Goal: Transaction & Acquisition: Purchase product/service

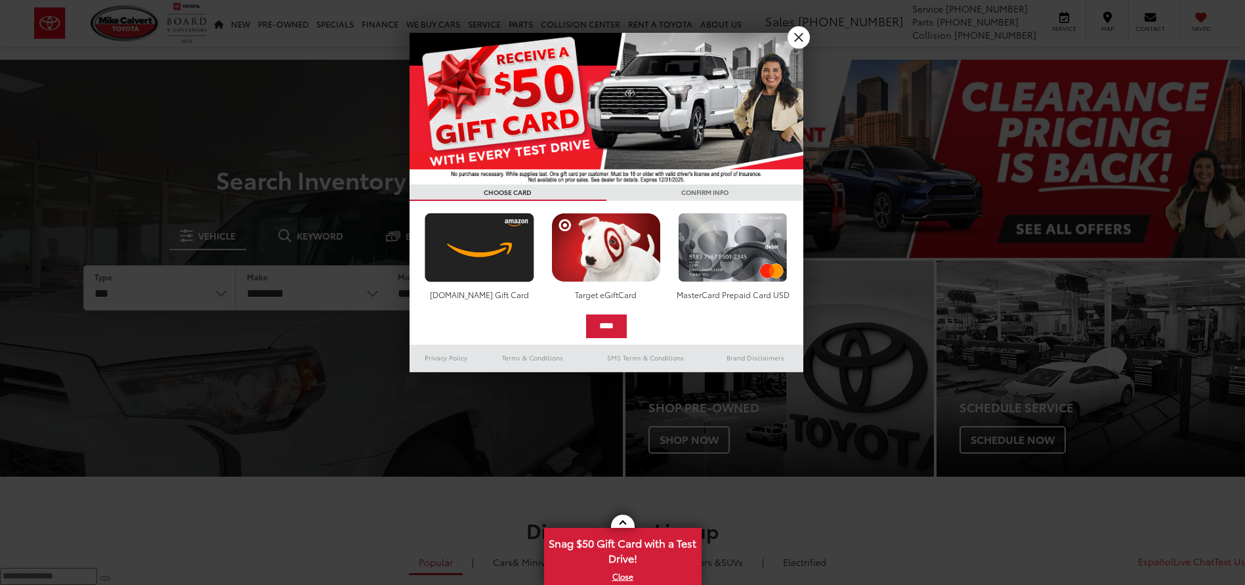
click at [185, 297] on div at bounding box center [622, 292] width 1245 height 585
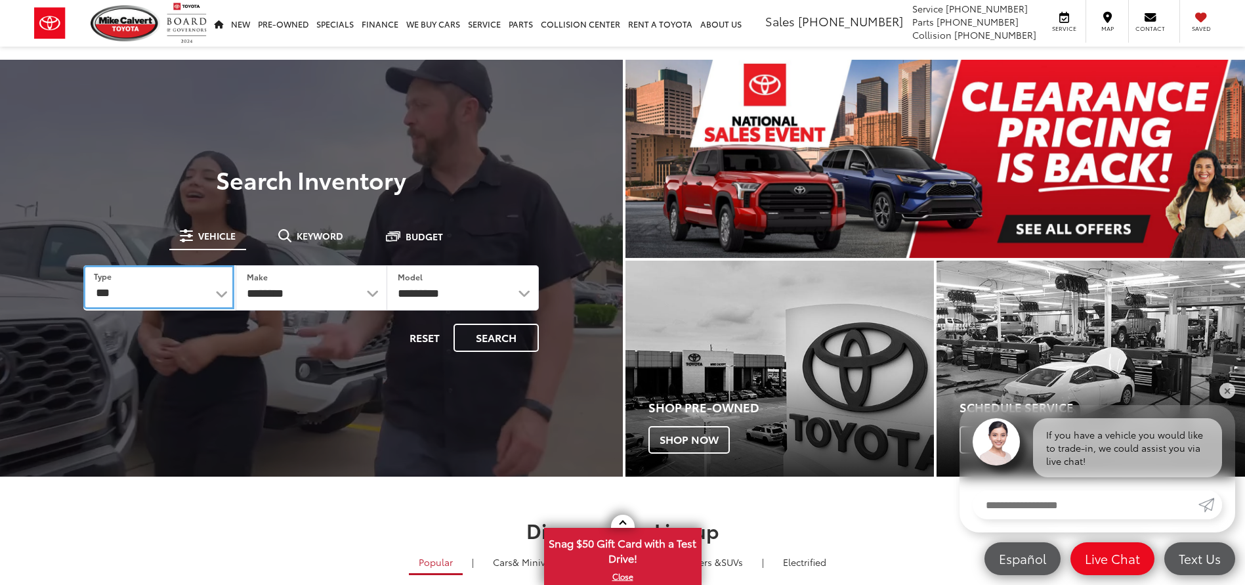
click at [209, 284] on select "*** *** **** *********" at bounding box center [158, 287] width 150 height 44
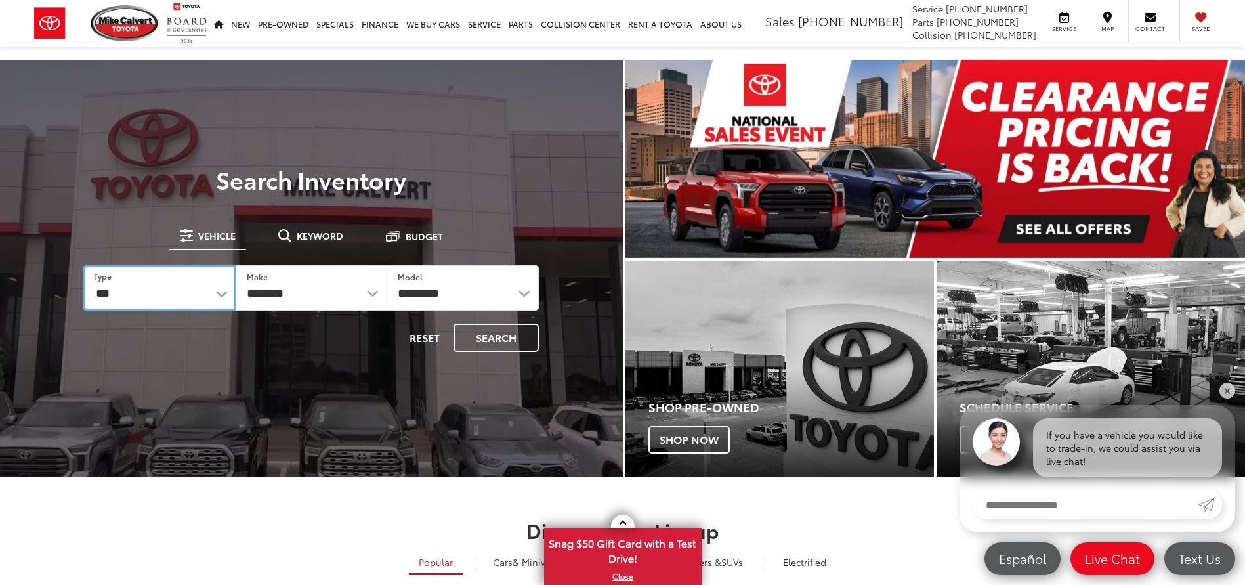
click at [218, 291] on select "*** *** **** *********" at bounding box center [159, 287] width 152 height 45
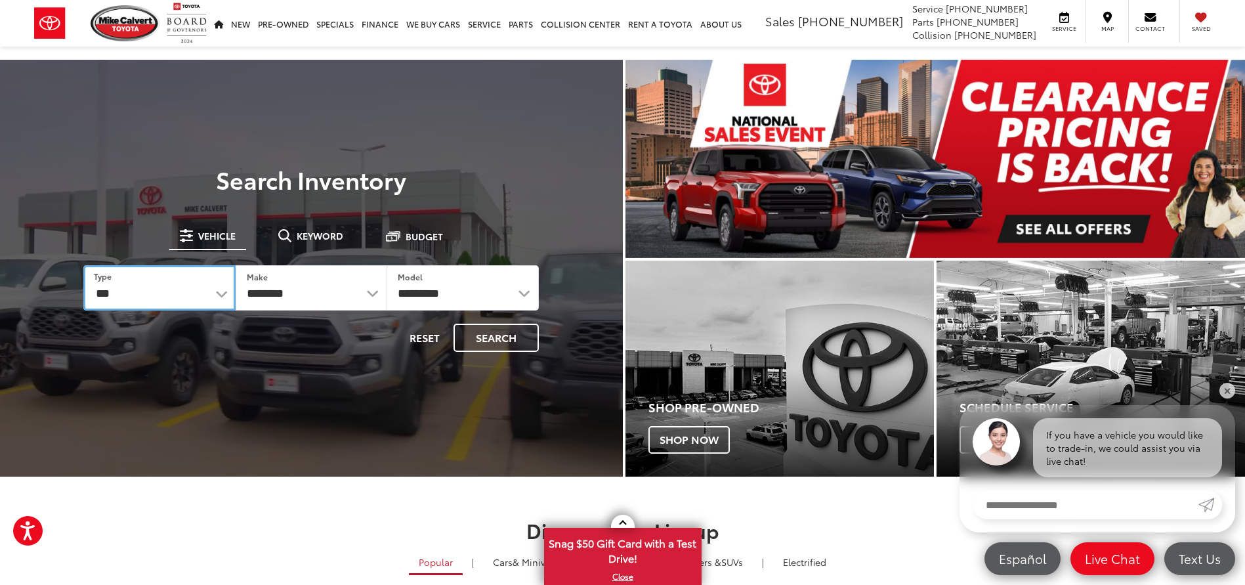
click at [218, 291] on select "*** *** **** *********" at bounding box center [159, 287] width 152 height 45
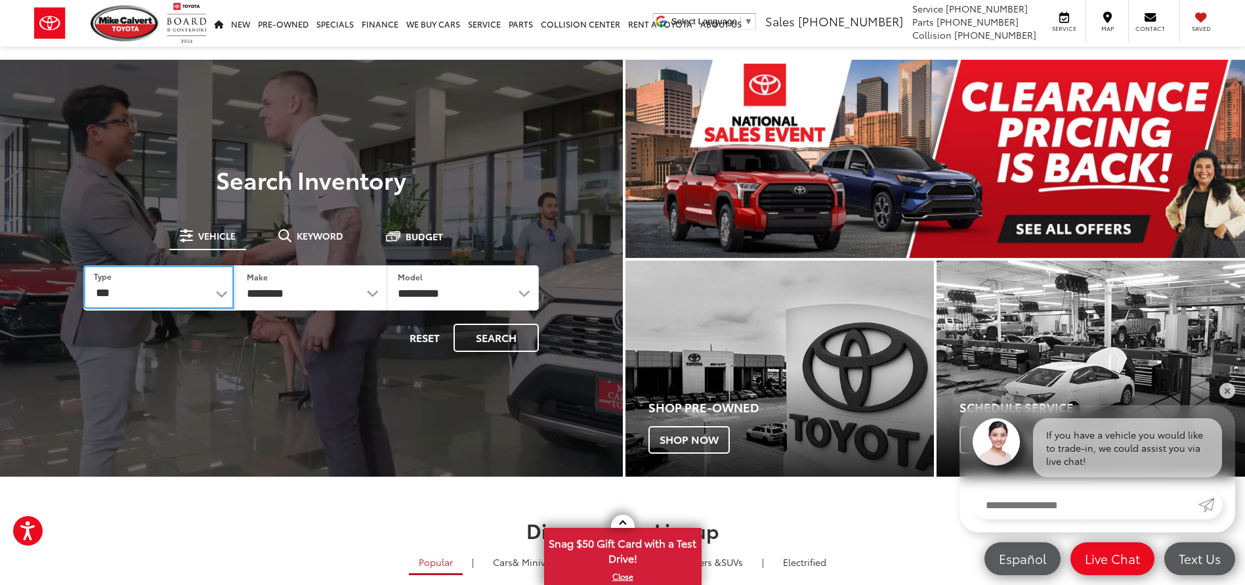
click at [217, 297] on select "*** *** **** *********" at bounding box center [158, 287] width 150 height 44
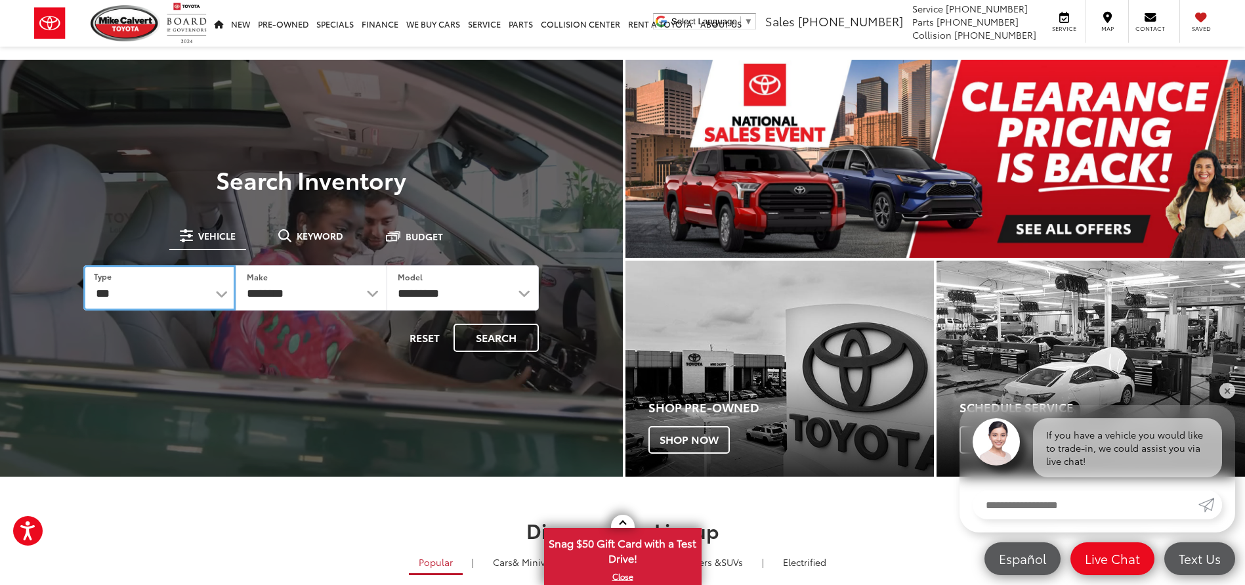
select select "******"
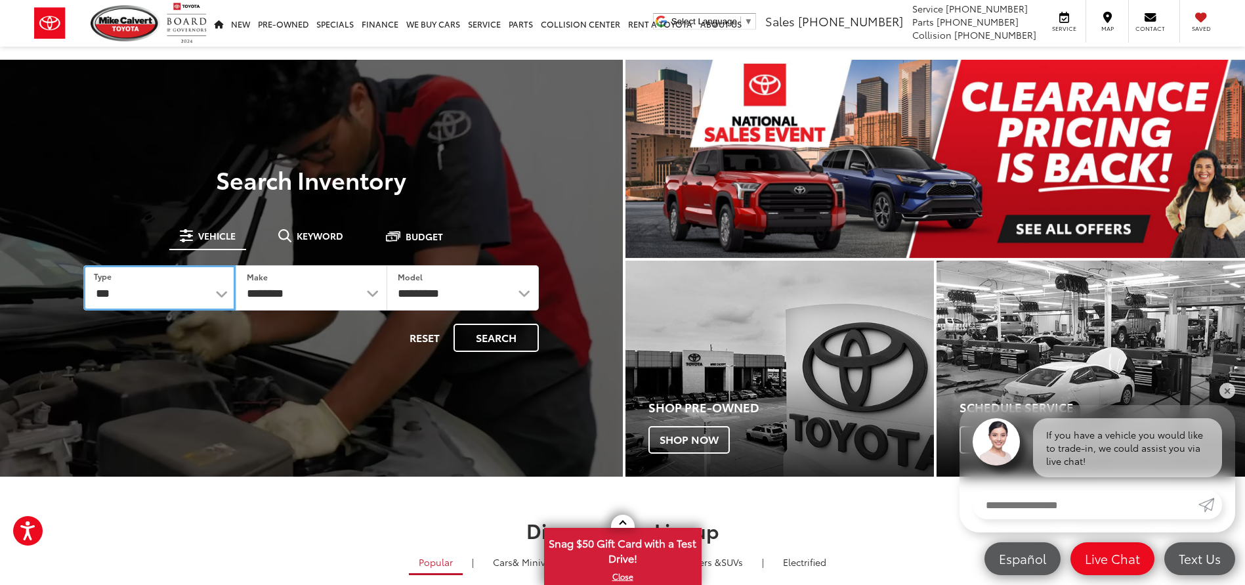
click at [83, 265] on select "*** *** **** *********" at bounding box center [159, 287] width 152 height 45
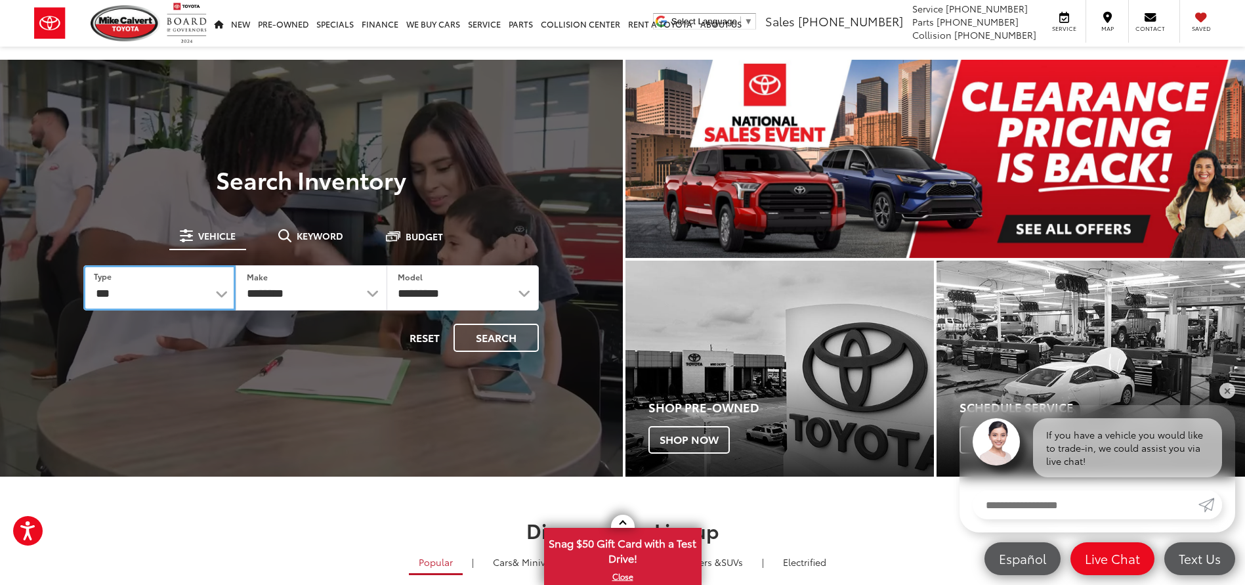
select select
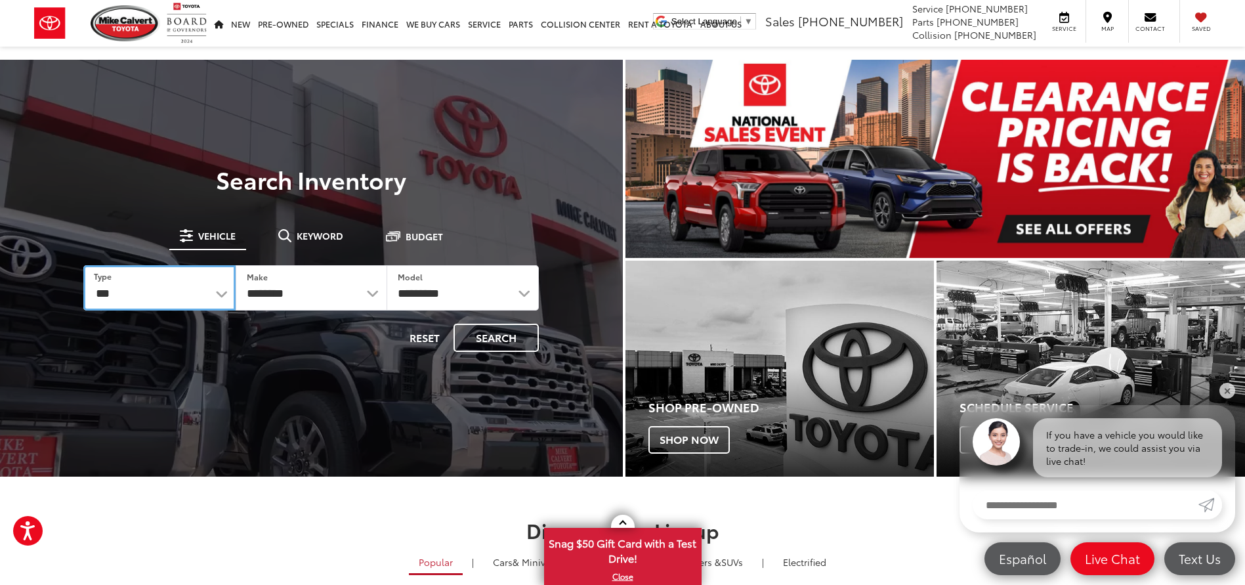
select select
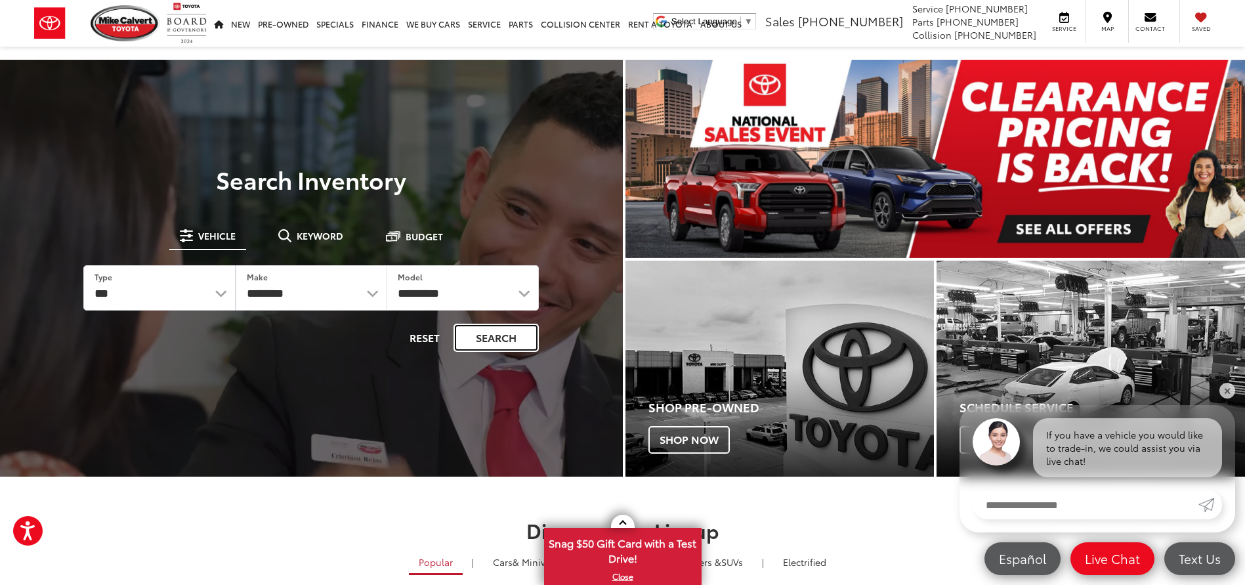
click at [473, 330] on button "Search" at bounding box center [496, 338] width 85 height 28
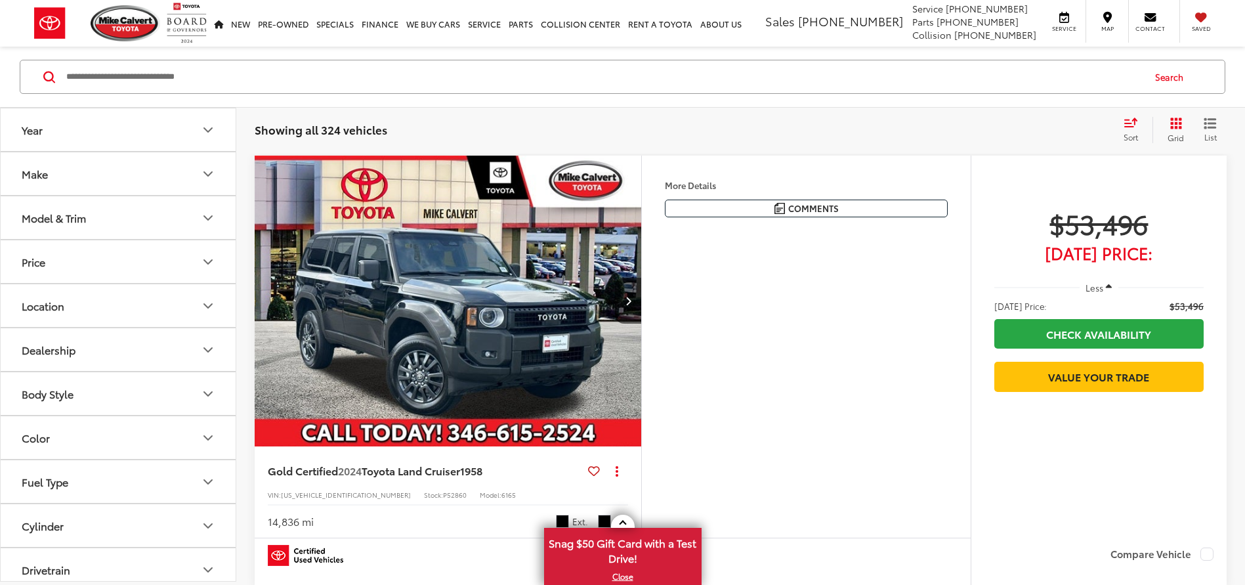
click at [1137, 121] on icon "Select sort value" at bounding box center [1131, 122] width 14 height 10
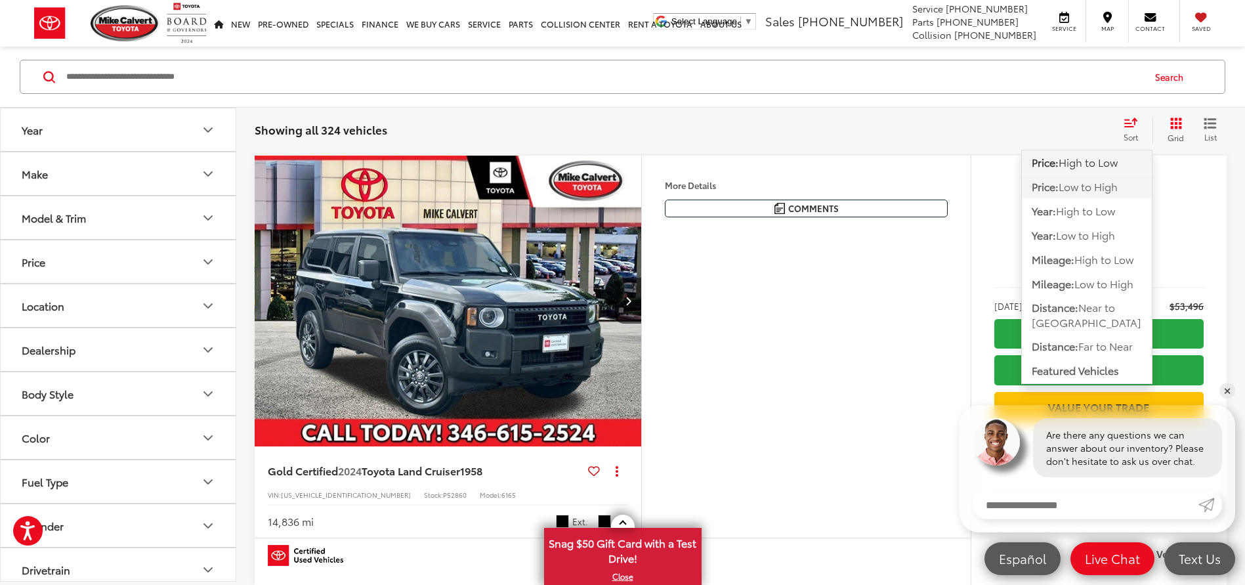
click at [1112, 186] on span "Low to High" at bounding box center [1088, 186] width 59 height 15
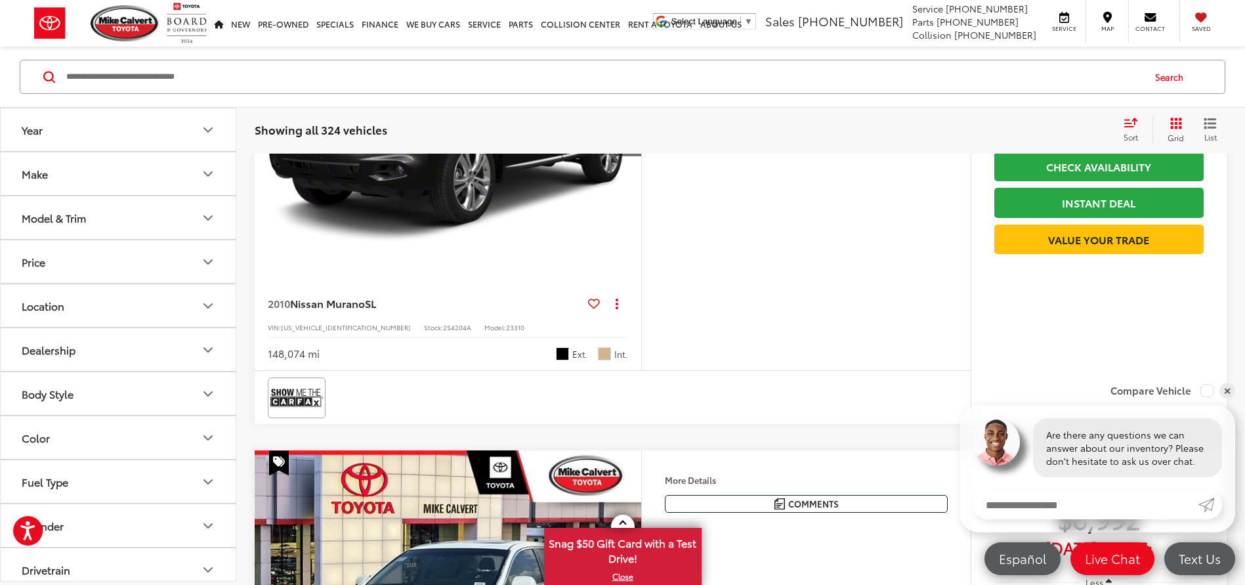
scroll to position [1313, 0]
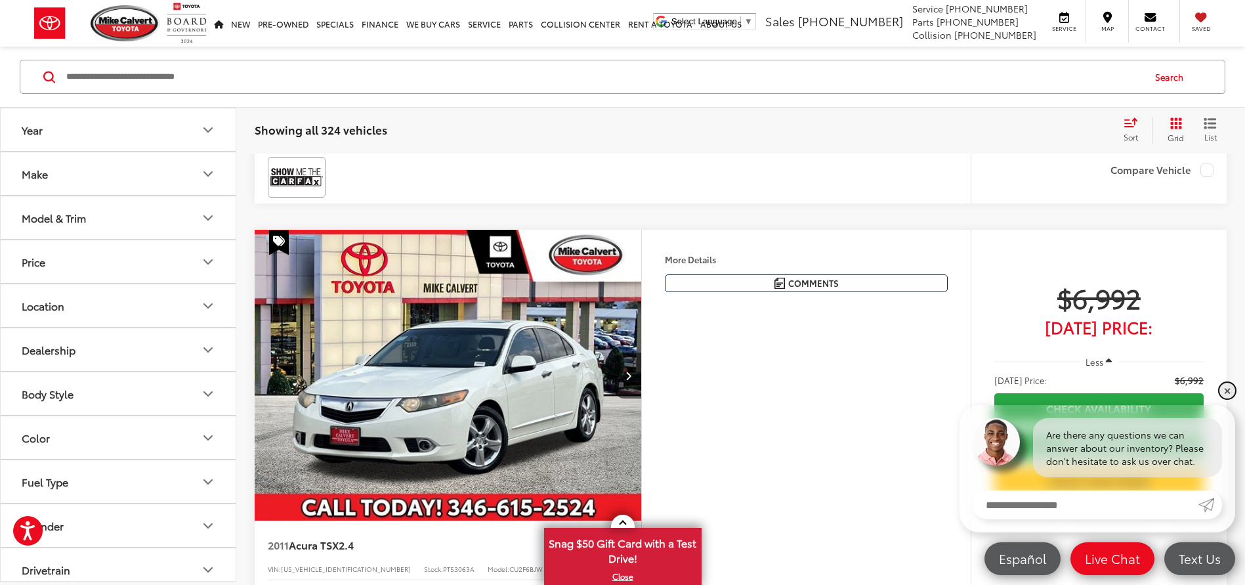
click at [1226, 391] on link "✕" at bounding box center [1227, 391] width 16 height 16
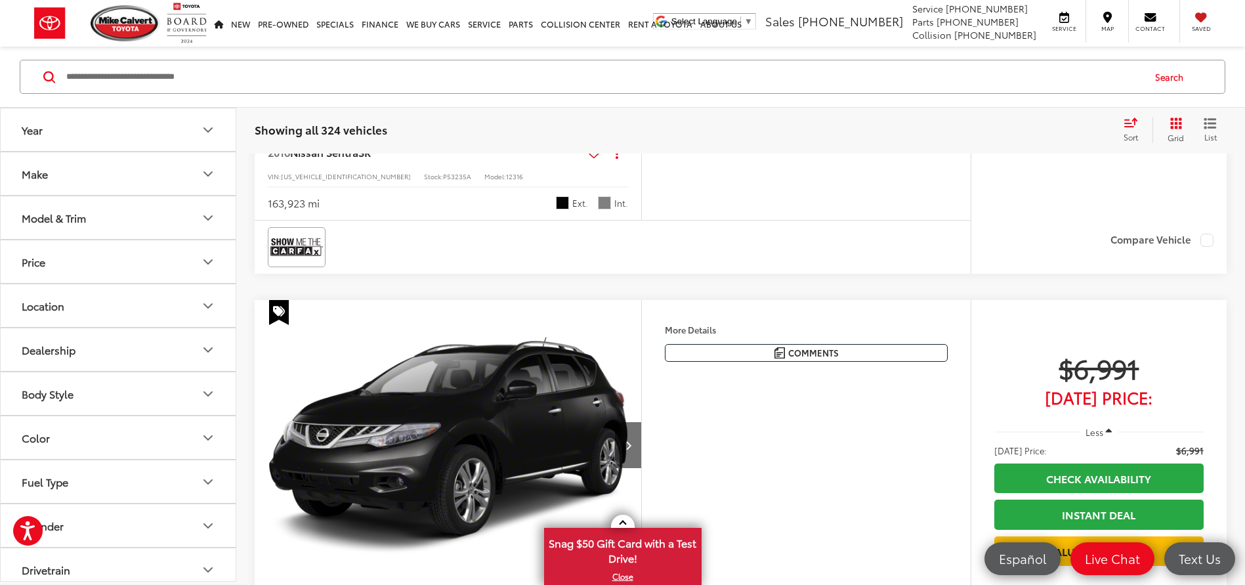
scroll to position [0, 0]
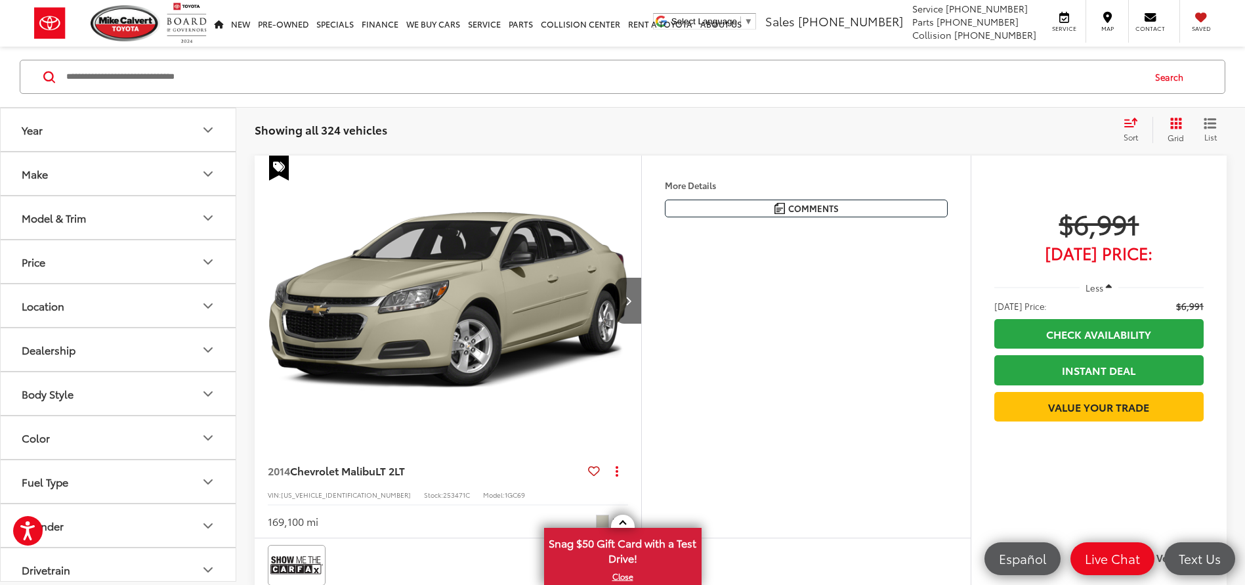
click at [1135, 125] on icon "Select sort value" at bounding box center [1131, 122] width 14 height 10
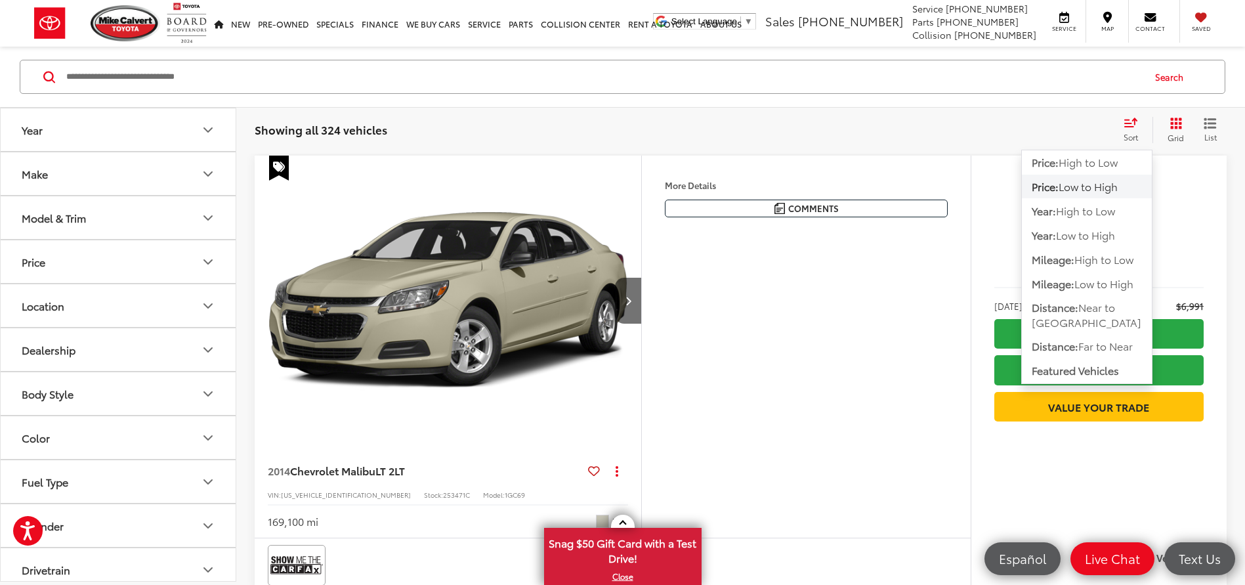
click at [1220, 119] on button "List" at bounding box center [1210, 130] width 33 height 26
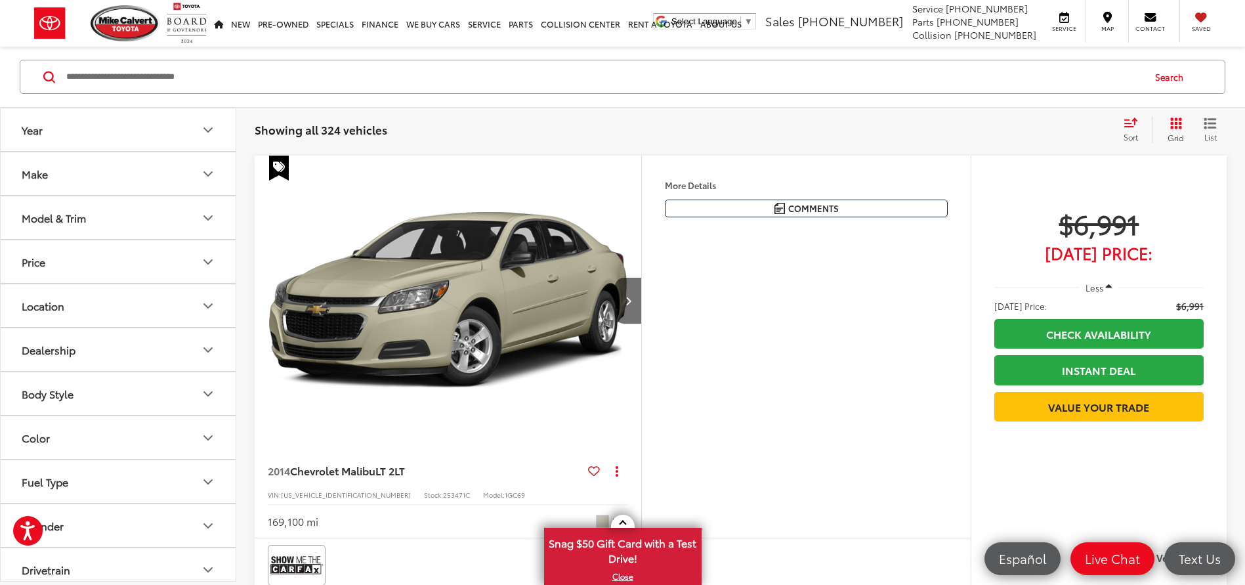
click at [1223, 119] on button "List" at bounding box center [1210, 130] width 33 height 26
click at [1212, 121] on icon "List View" at bounding box center [1210, 123] width 13 height 12
click at [1216, 122] on icon "List View" at bounding box center [1210, 123] width 13 height 12
click at [1137, 136] on span "Sort" at bounding box center [1131, 136] width 14 height 11
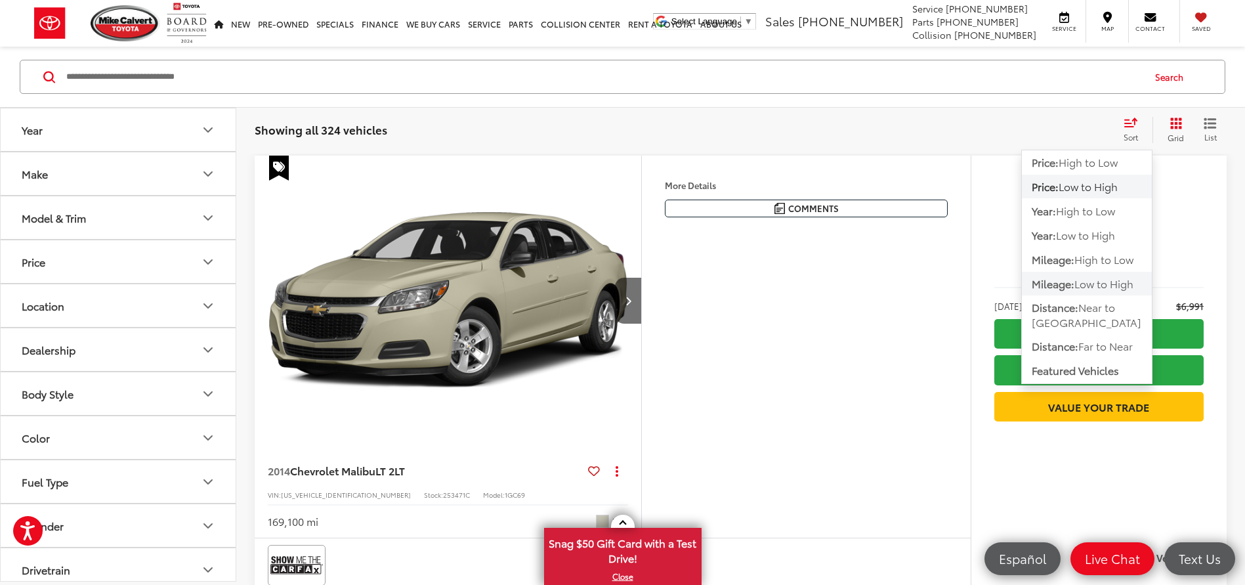
click at [1128, 288] on span "Low to High" at bounding box center [1103, 283] width 59 height 15
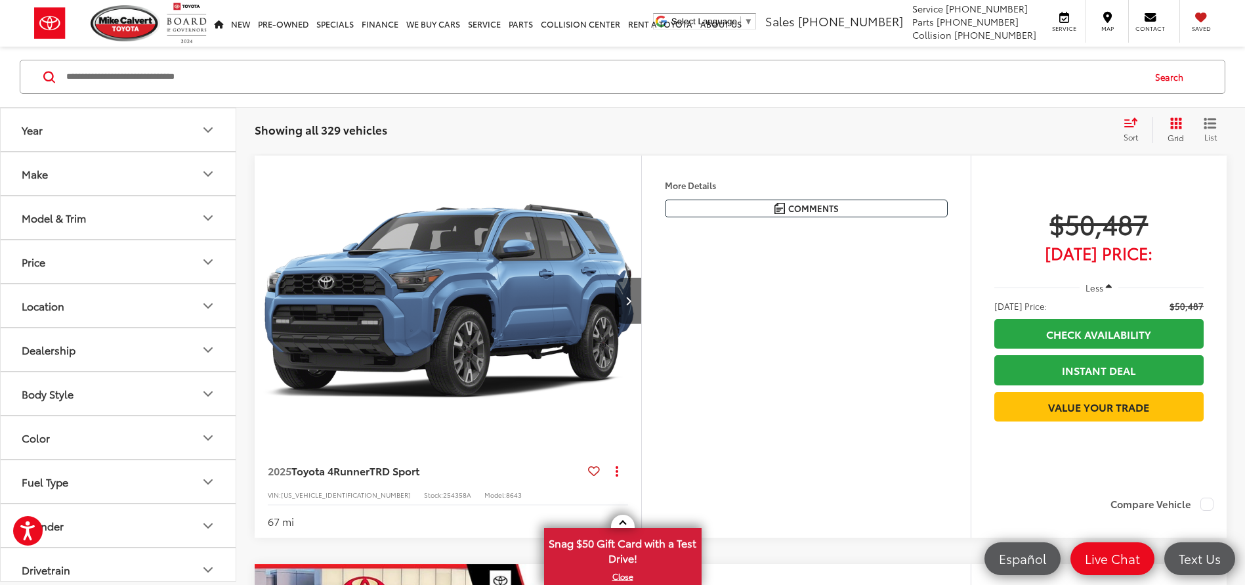
click at [73, 261] on button "Price" at bounding box center [119, 261] width 236 height 43
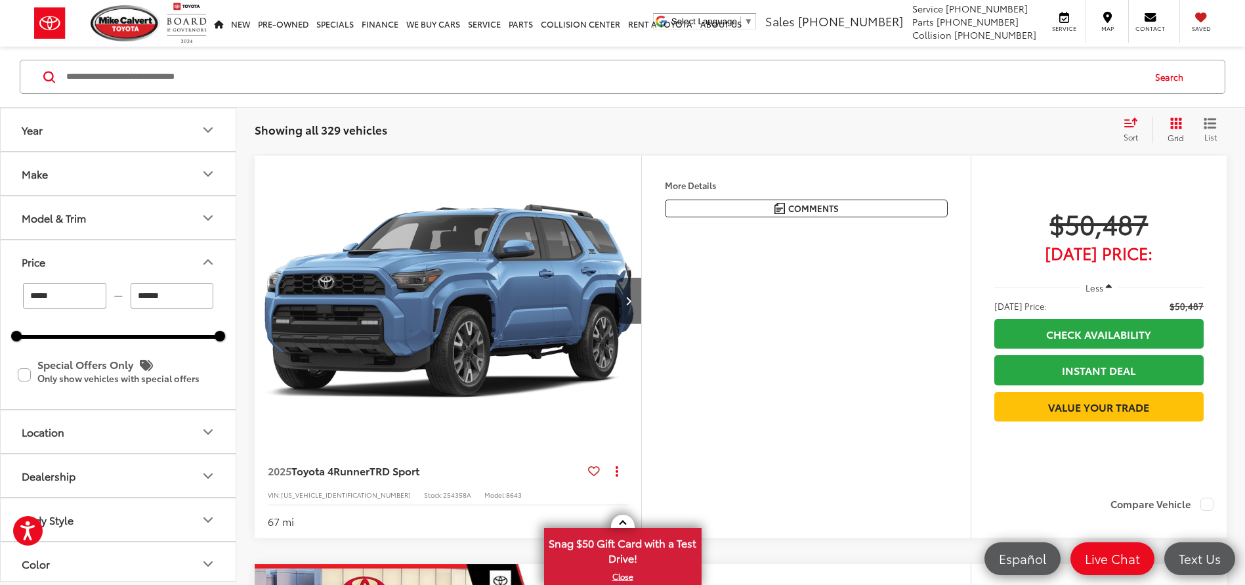
drag, startPoint x: 181, startPoint y: 291, endPoint x: 117, endPoint y: 291, distance: 63.7
click at [117, 291] on div "***** — ******" at bounding box center [117, 296] width 203 height 26
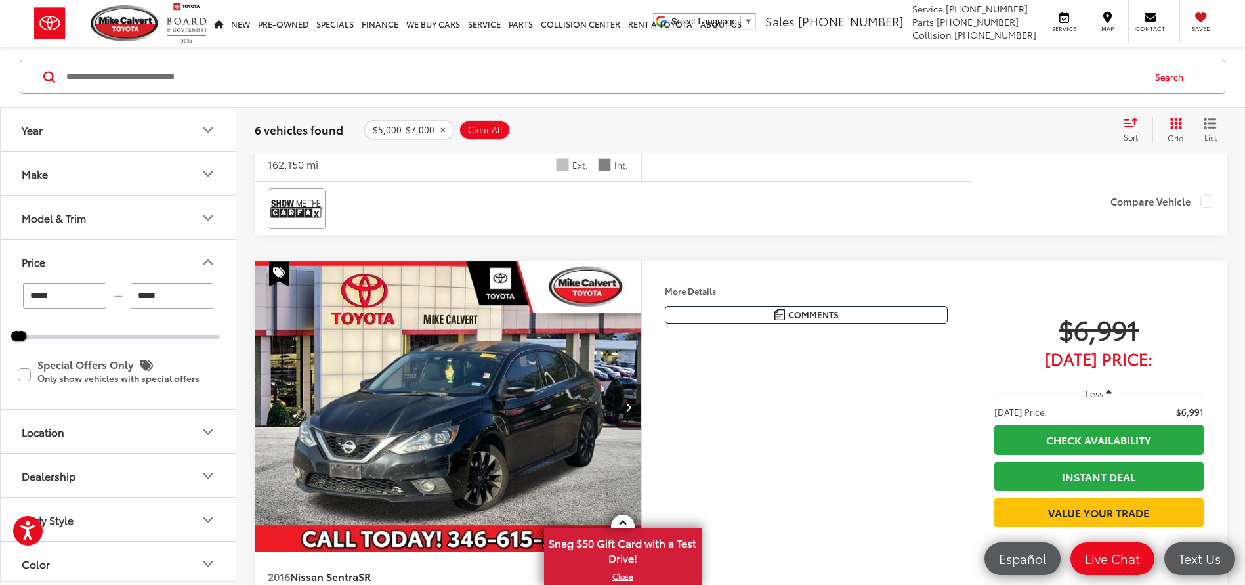
scroll to position [1377, 0]
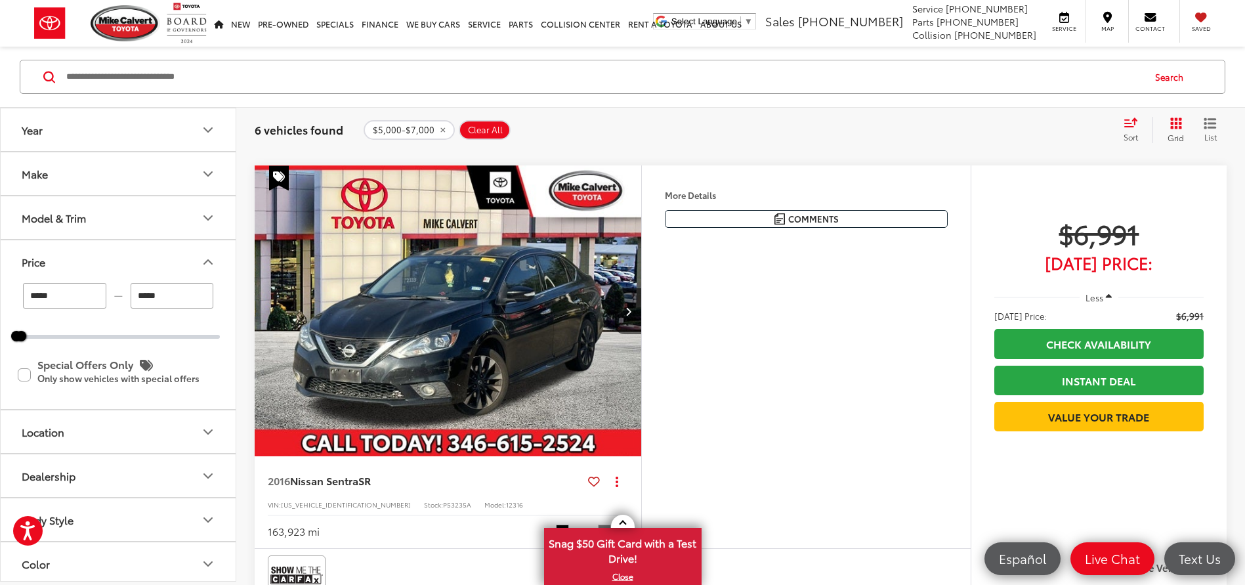
click at [191, 293] on input "*****" at bounding box center [172, 296] width 83 height 26
click at [140, 290] on input "*****" at bounding box center [172, 296] width 83 height 26
type input "*****"
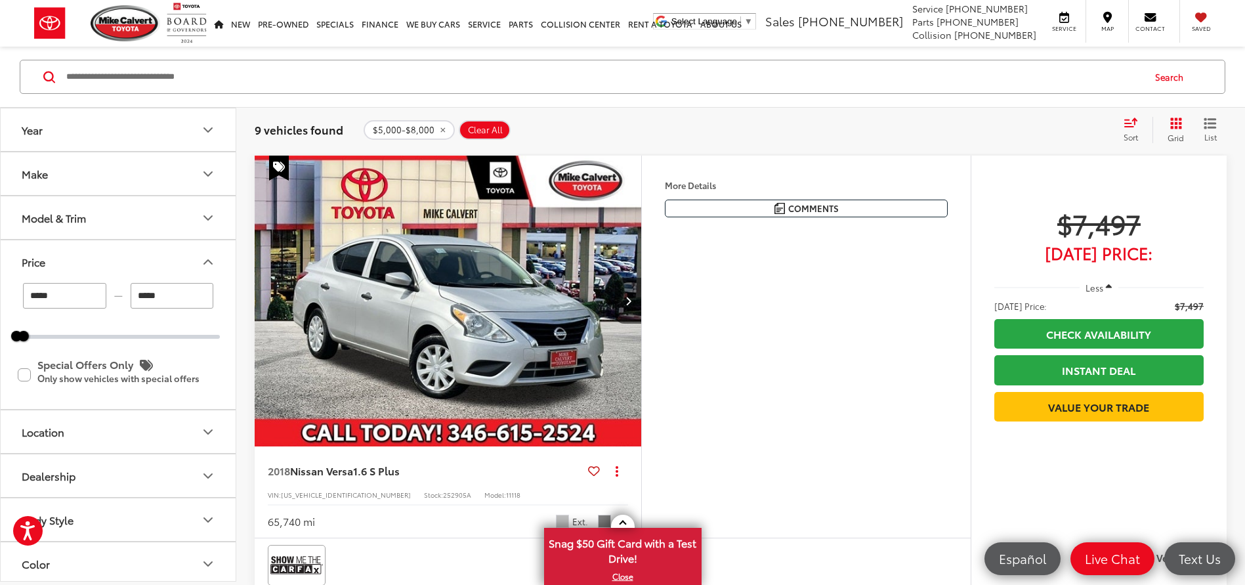
click at [370, 294] on img "2018 Nissan Versa 1.6 S Plus 0" at bounding box center [448, 301] width 389 height 291
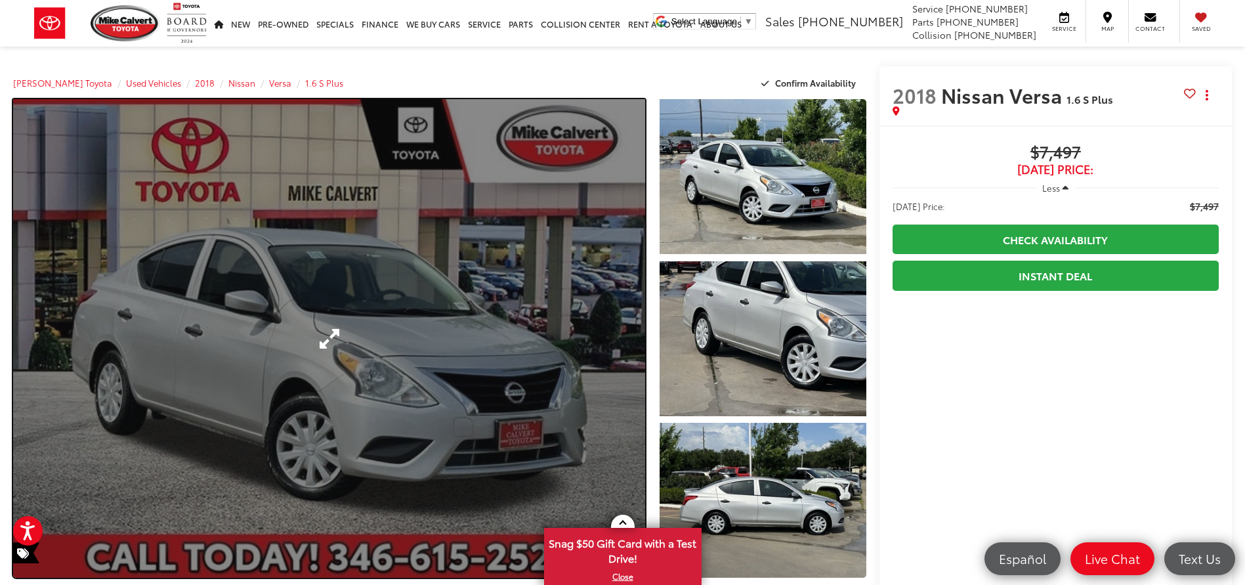
click at [455, 265] on link "Expand Photo 0" at bounding box center [329, 338] width 632 height 478
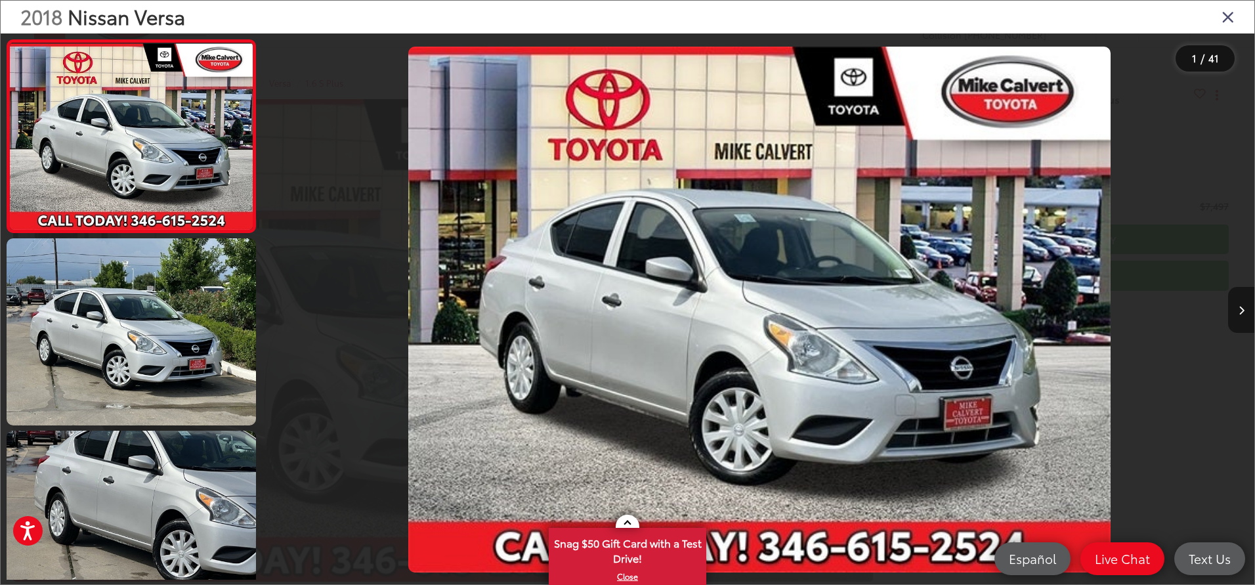
click at [1244, 305] on button "Next image" at bounding box center [1241, 310] width 26 height 46
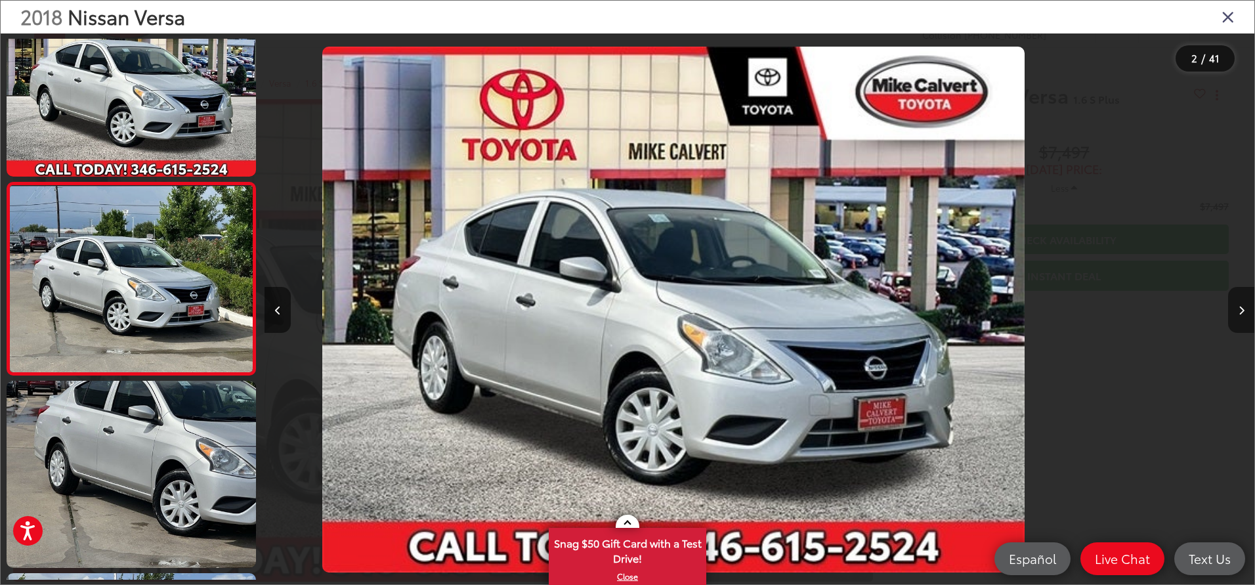
scroll to position [58, 0]
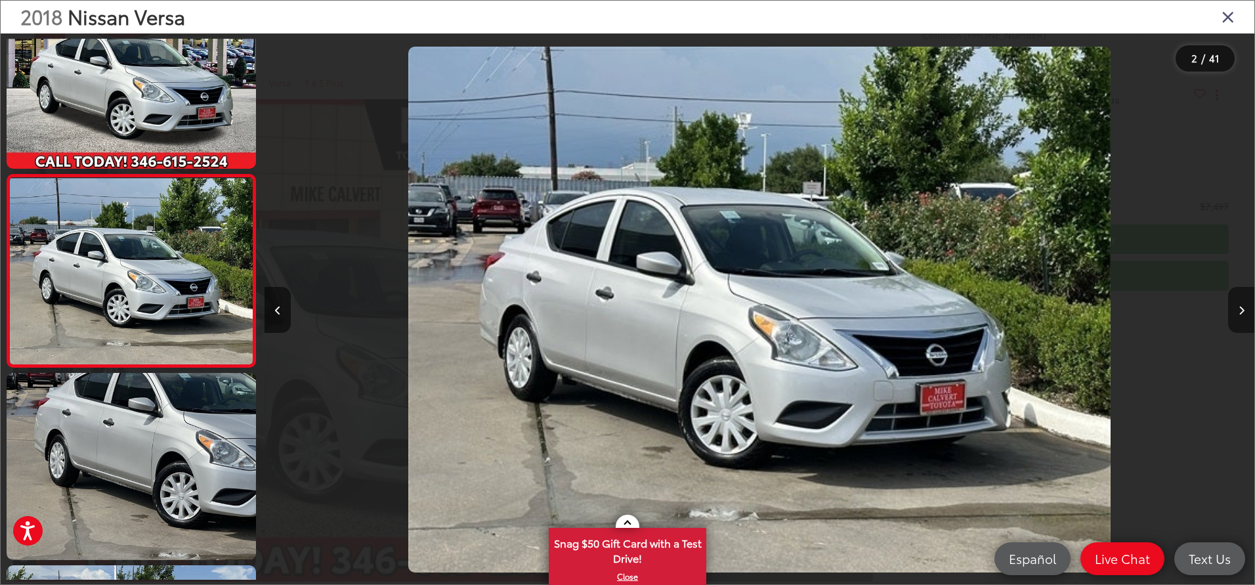
click at [1243, 306] on icon "Next image" at bounding box center [1242, 310] width 6 height 9
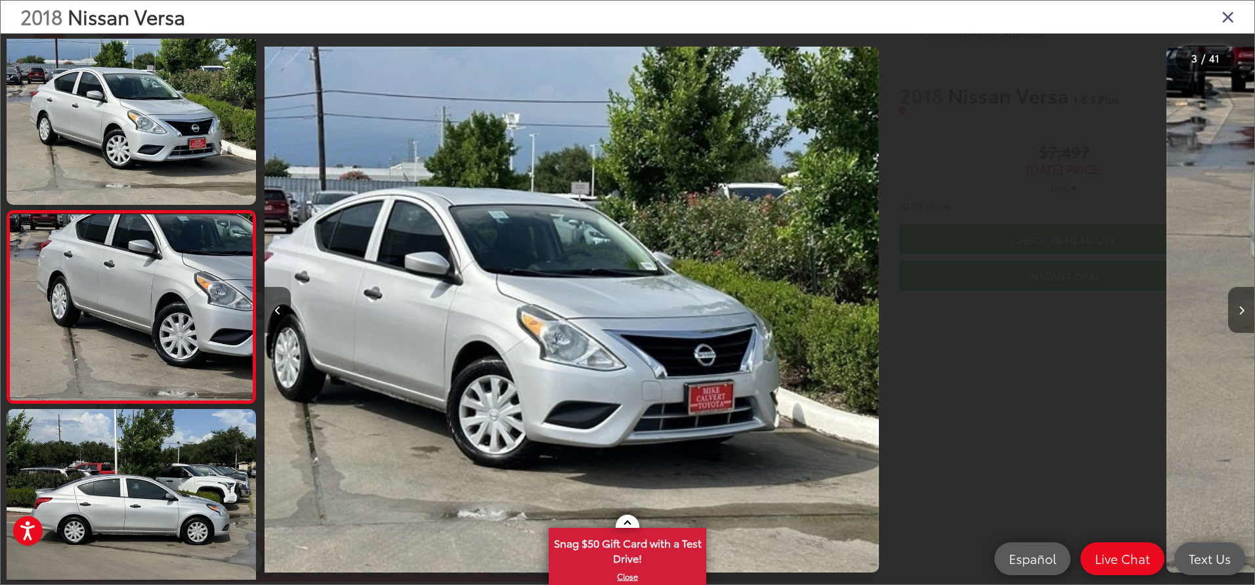
scroll to position [250, 0]
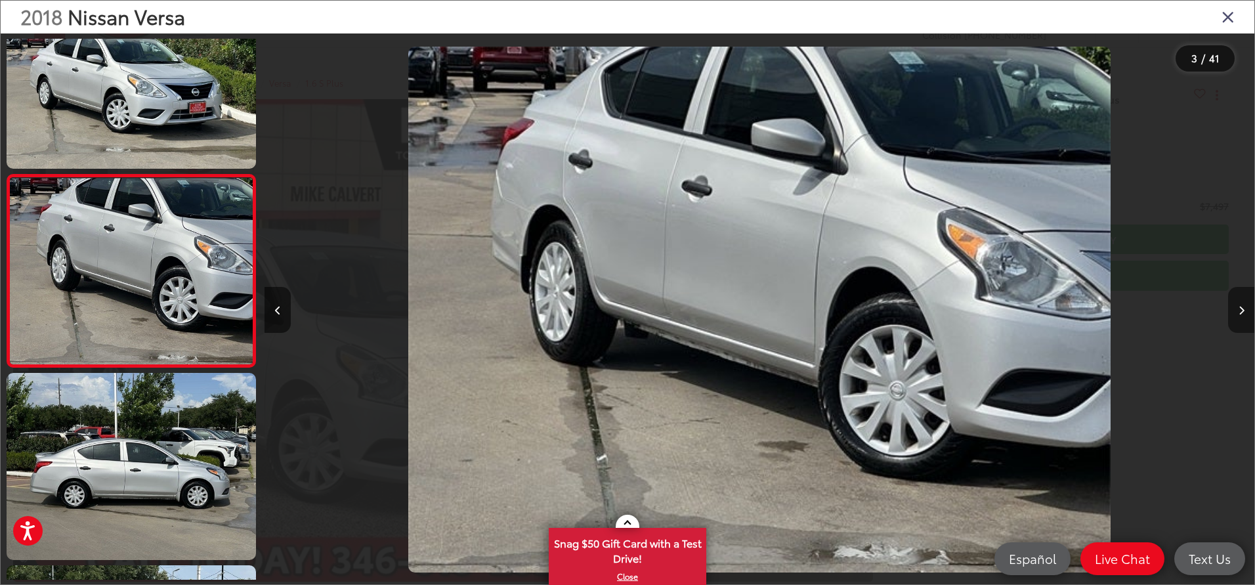
click at [1242, 305] on button "Next image" at bounding box center [1241, 310] width 26 height 46
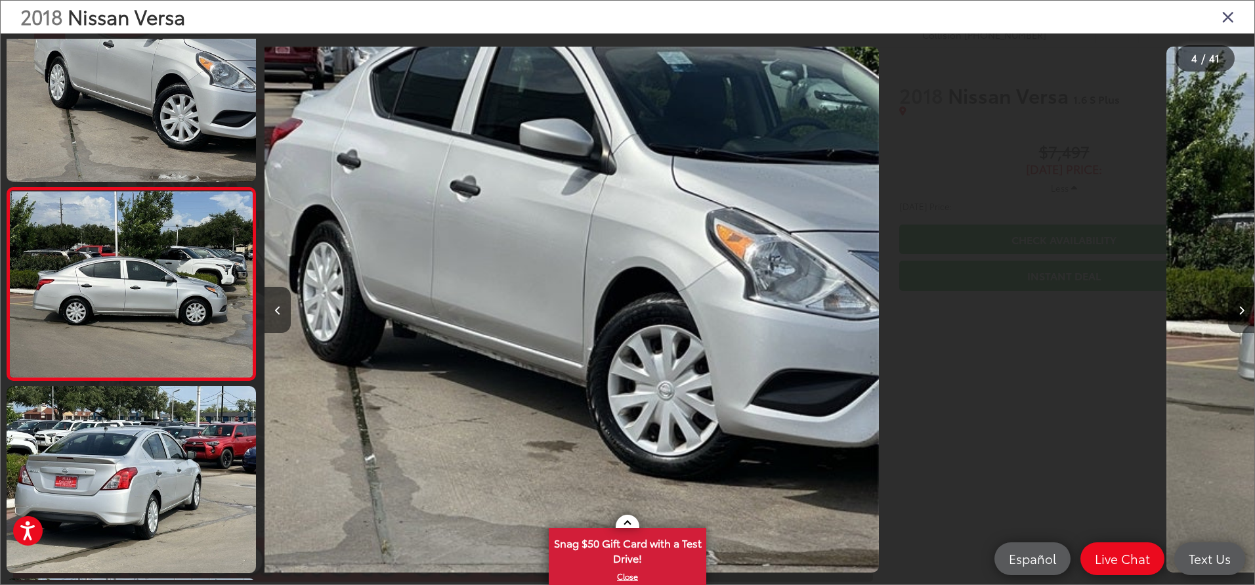
scroll to position [442, 0]
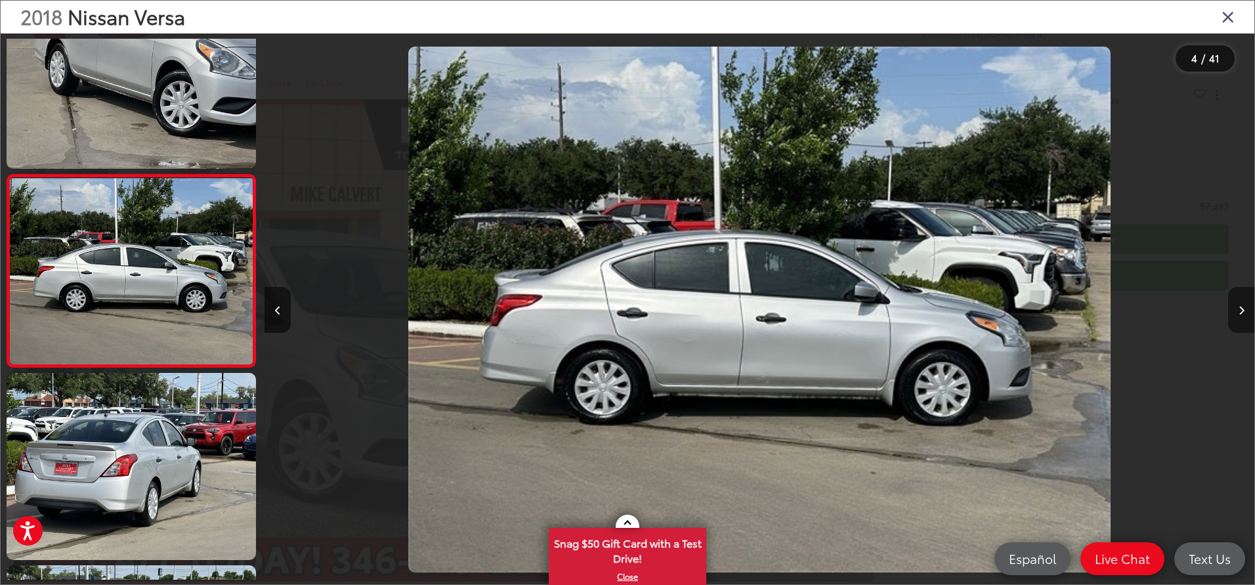
click at [1242, 305] on button "Next image" at bounding box center [1241, 310] width 26 height 46
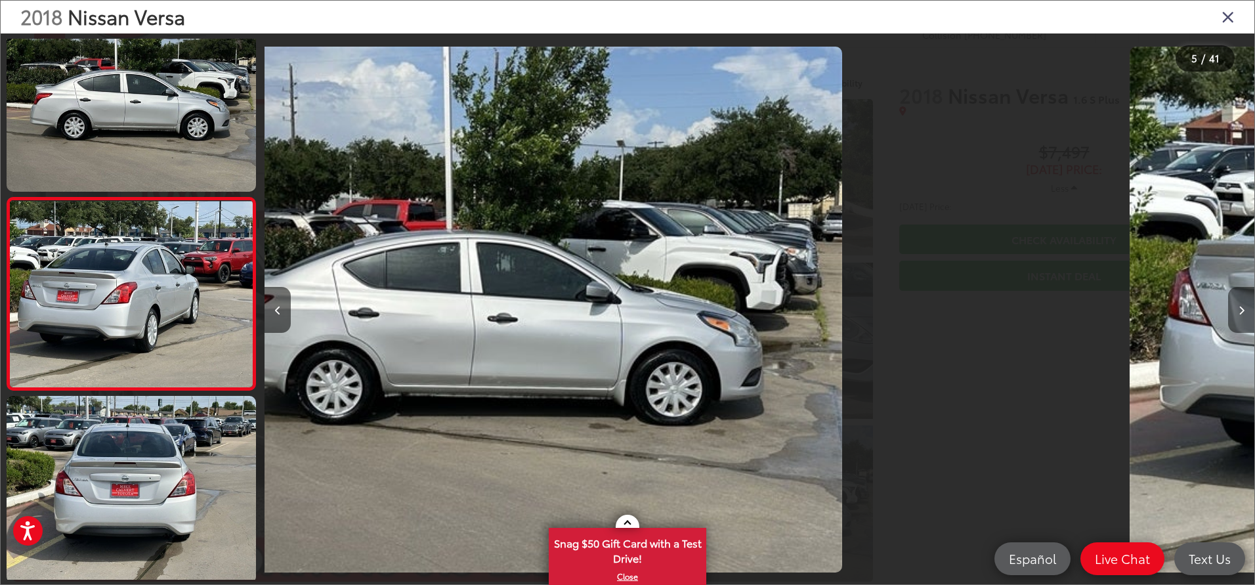
scroll to position [635, 0]
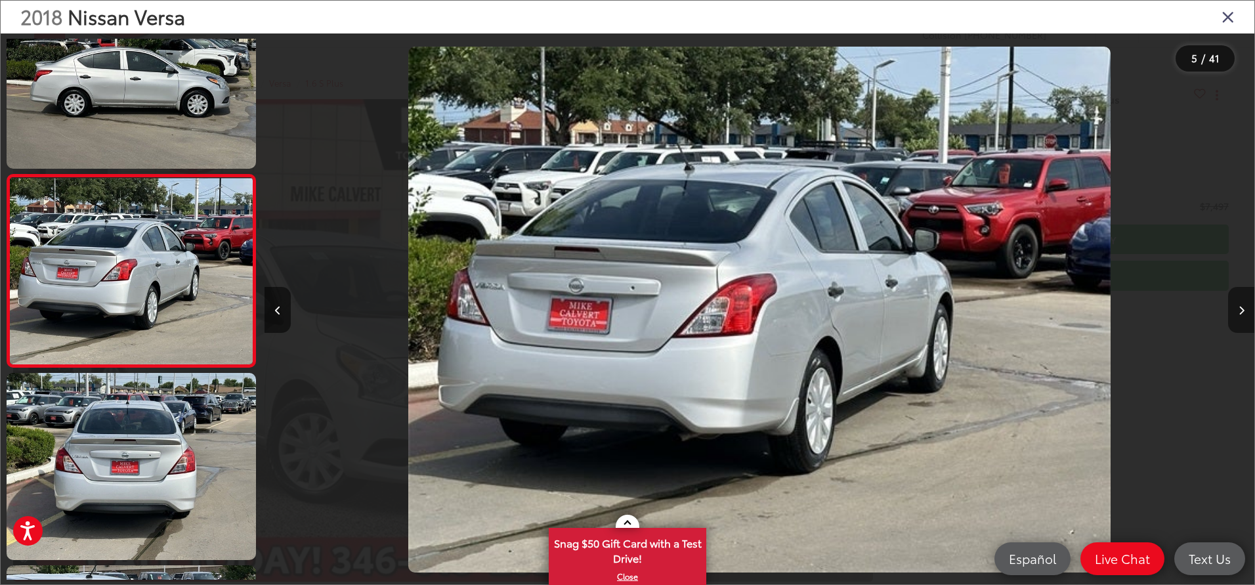
click at [1242, 305] on button "Next image" at bounding box center [1241, 310] width 26 height 46
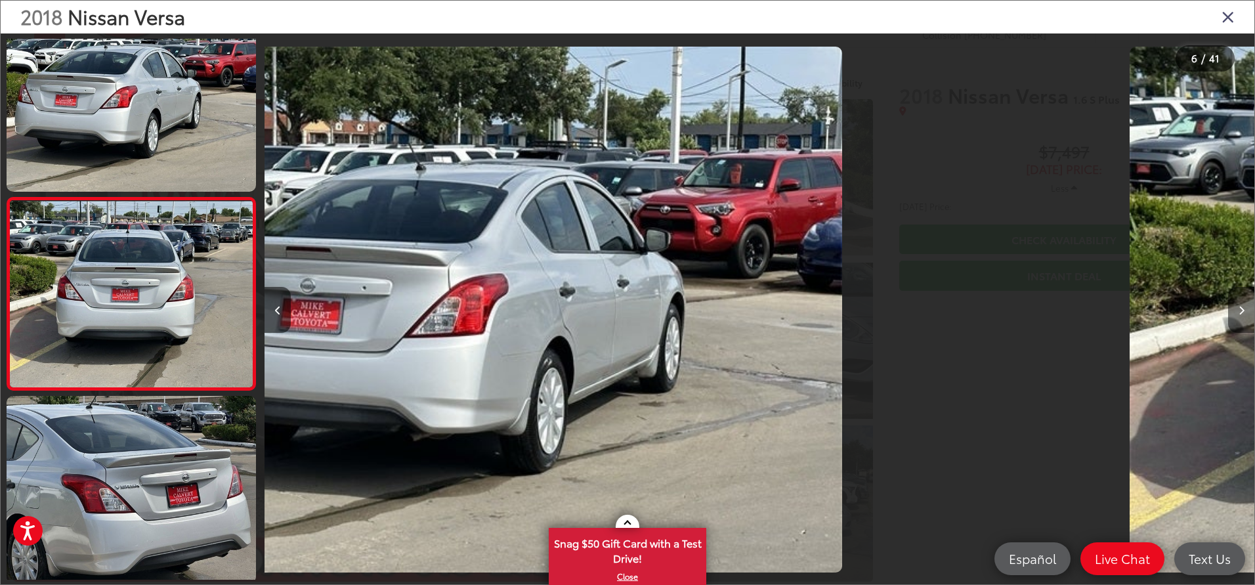
scroll to position [827, 0]
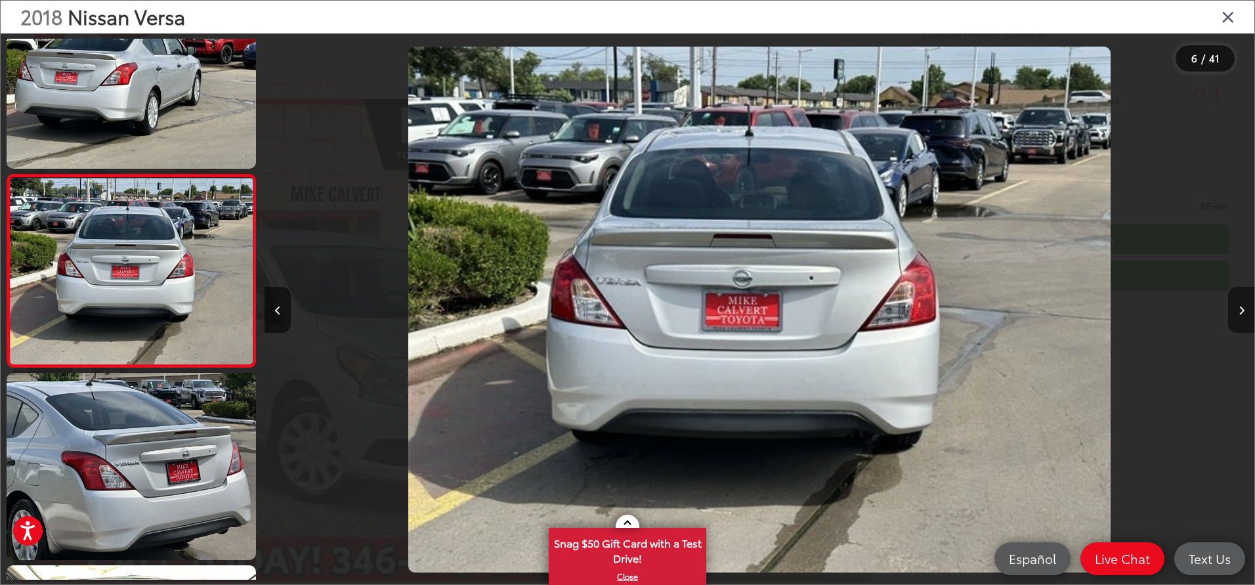
click at [1242, 305] on button "Next image" at bounding box center [1241, 310] width 26 height 46
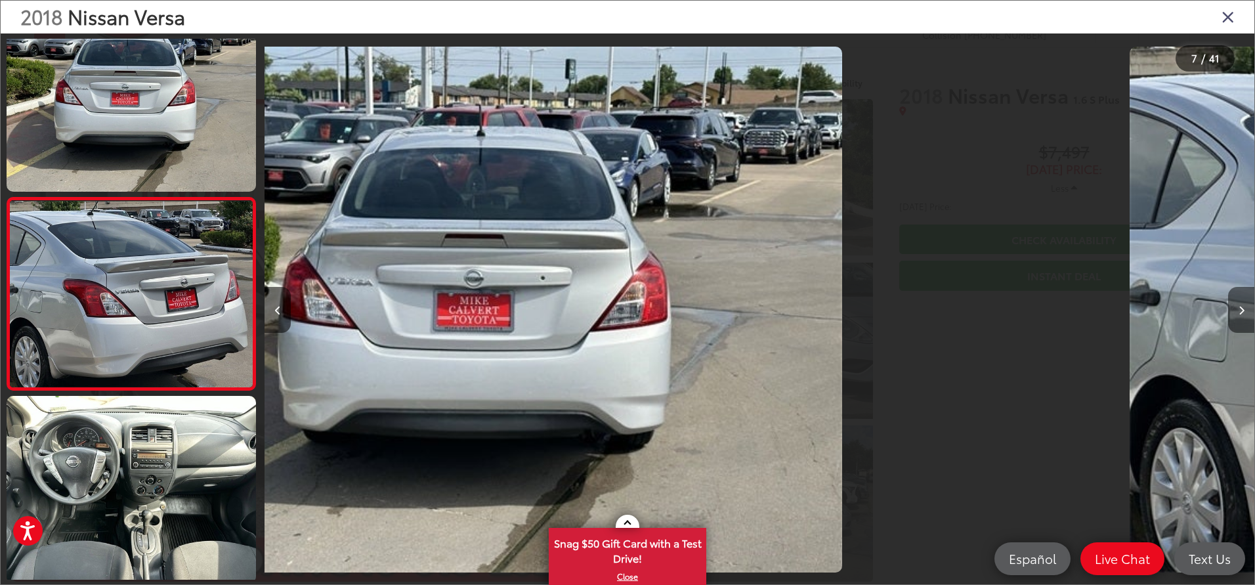
scroll to position [1019, 0]
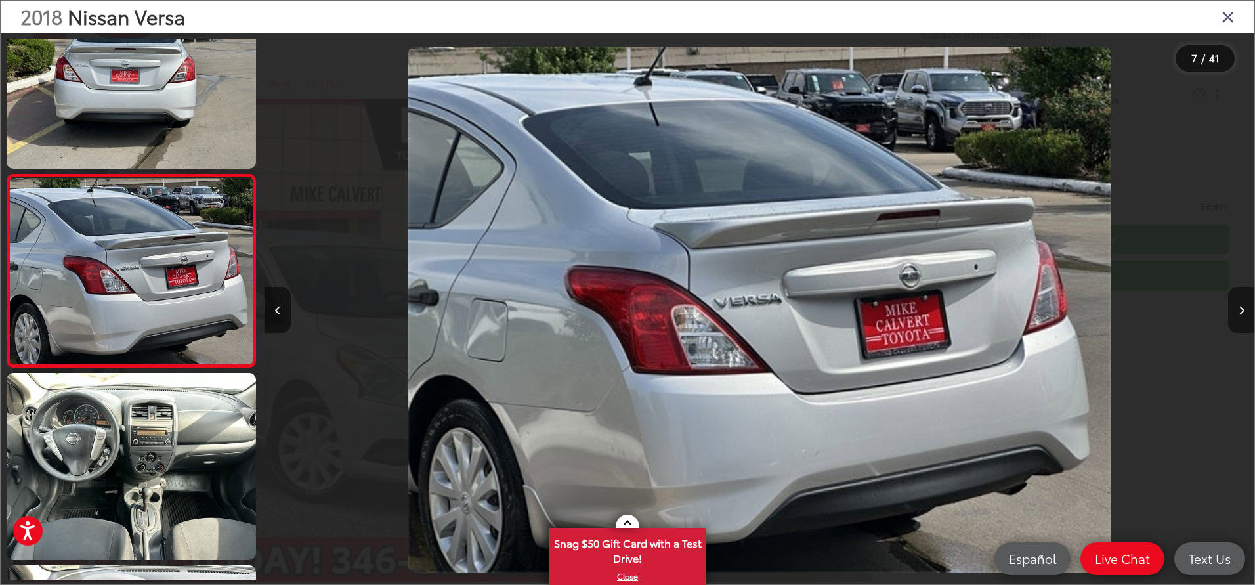
click at [1242, 305] on button "Next image" at bounding box center [1241, 310] width 26 height 46
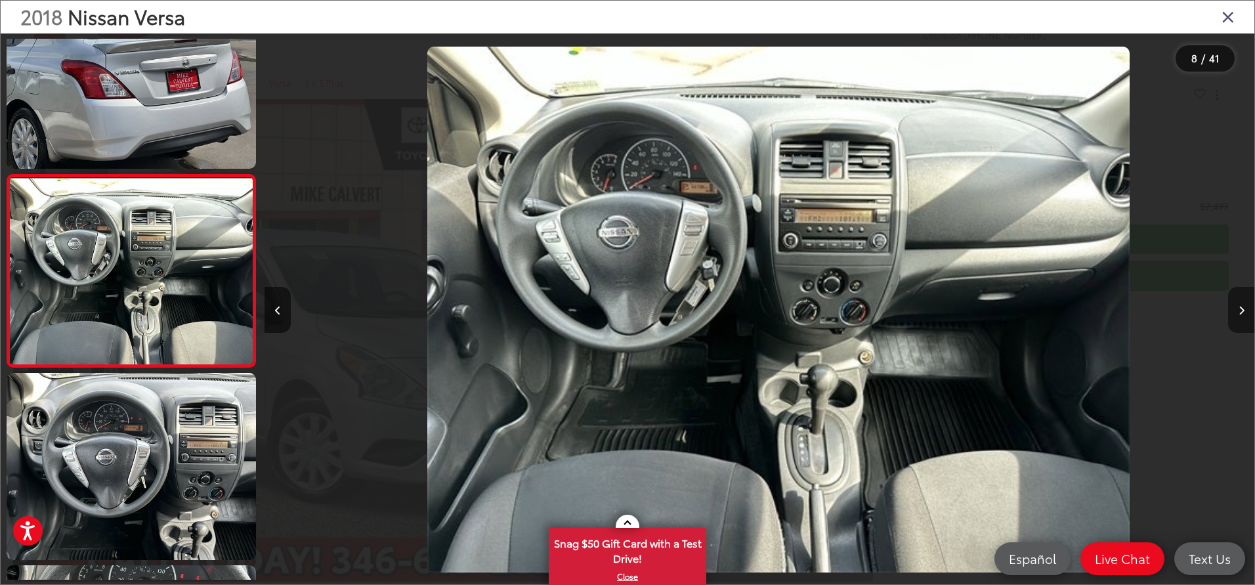
scroll to position [0, 6928]
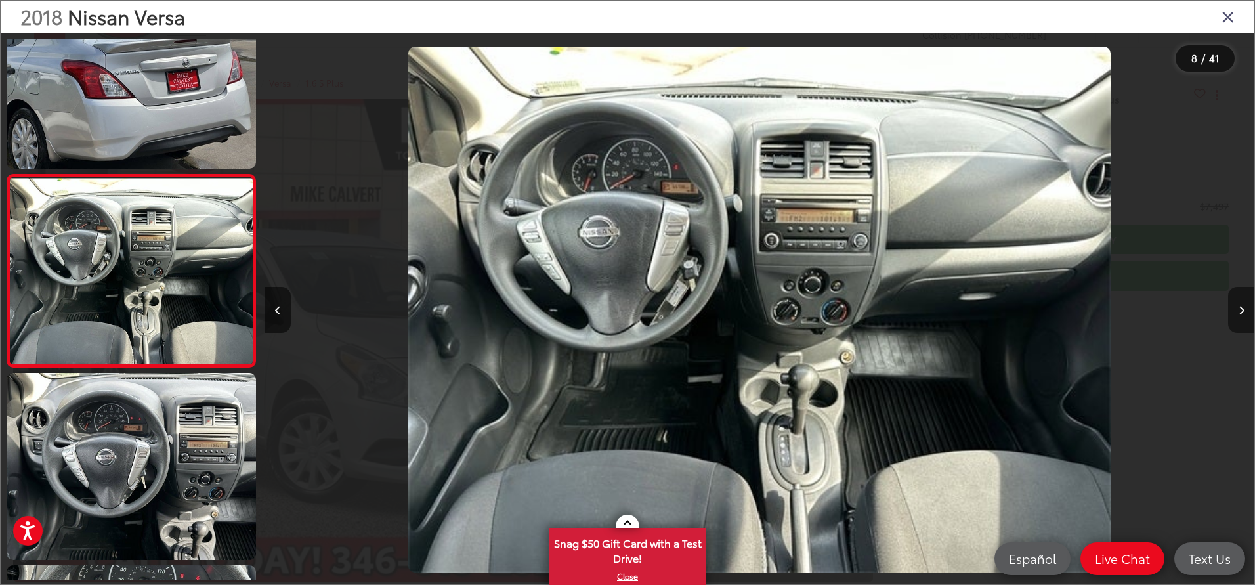
click at [1240, 304] on button "Next image" at bounding box center [1241, 310] width 26 height 46
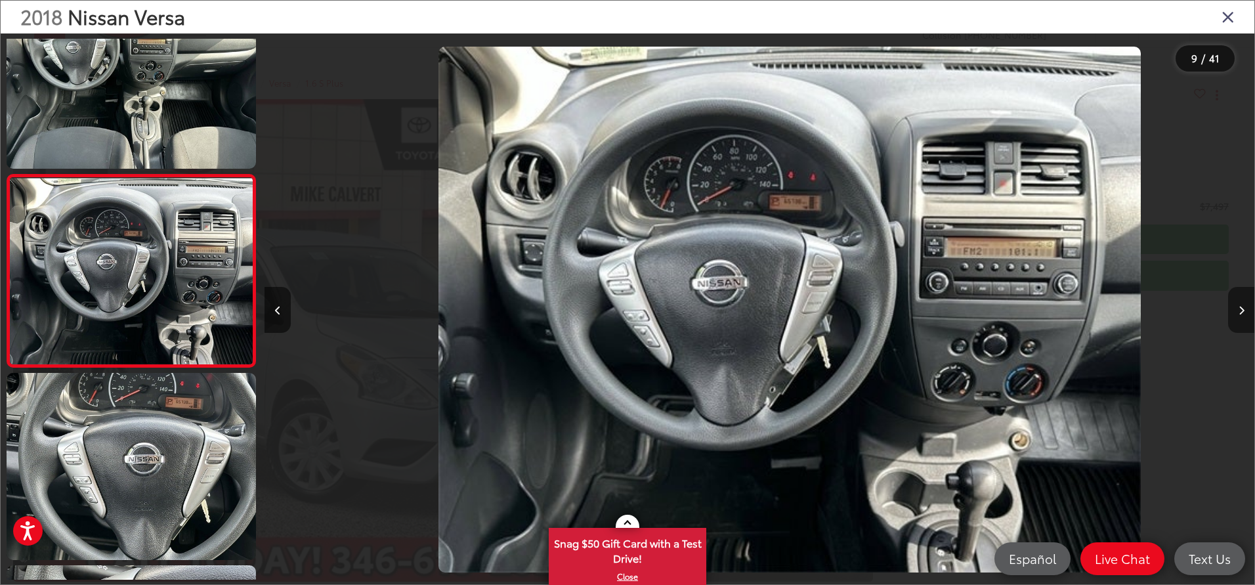
scroll to position [0, 0]
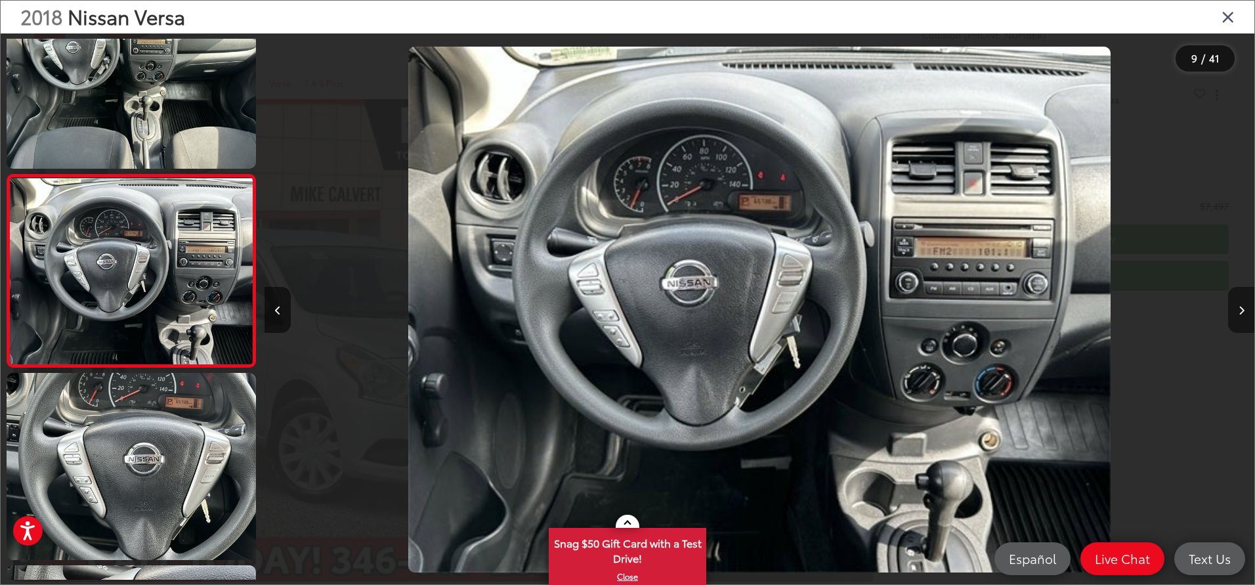
click at [1240, 304] on button "Next image" at bounding box center [1241, 310] width 26 height 46
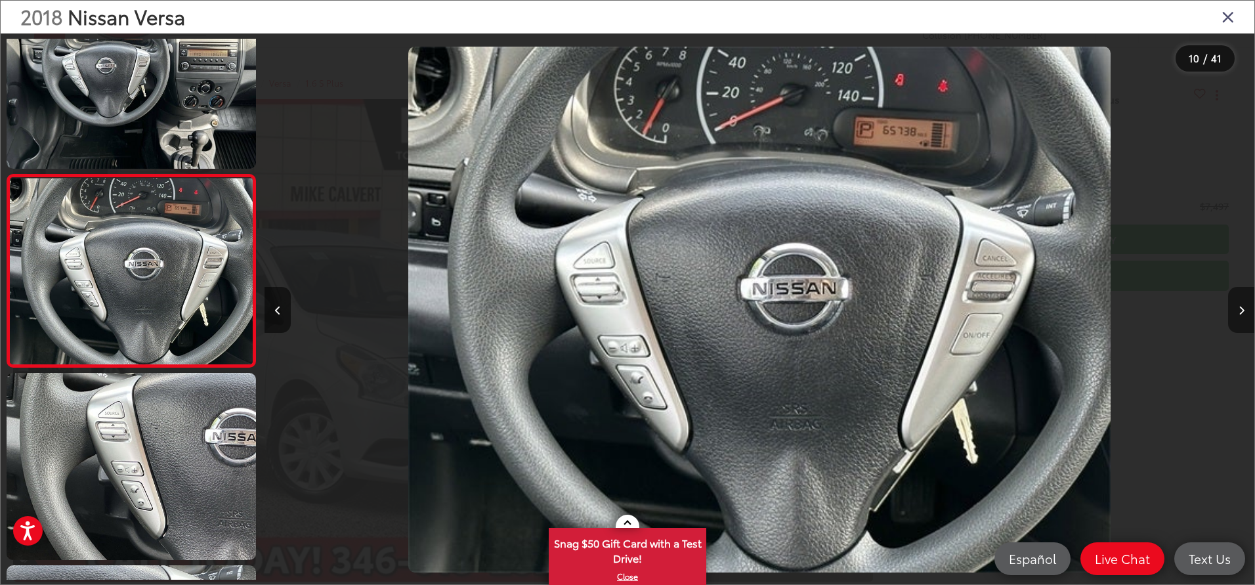
click at [1240, 304] on button "Next image" at bounding box center [1241, 310] width 26 height 46
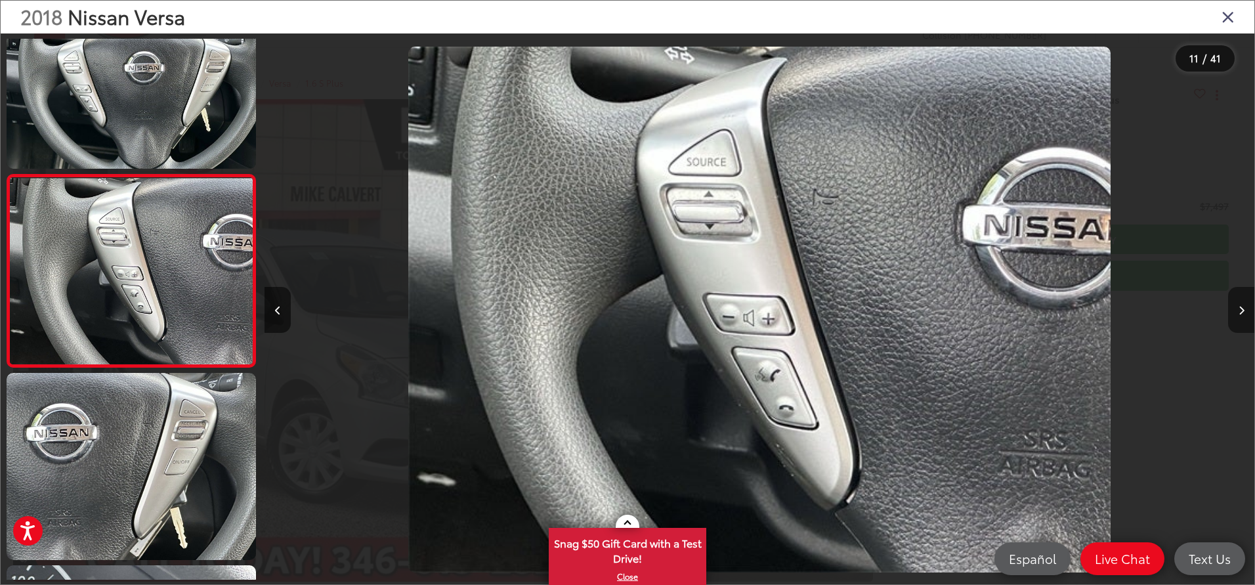
click at [1240, 304] on button "Next image" at bounding box center [1241, 310] width 26 height 46
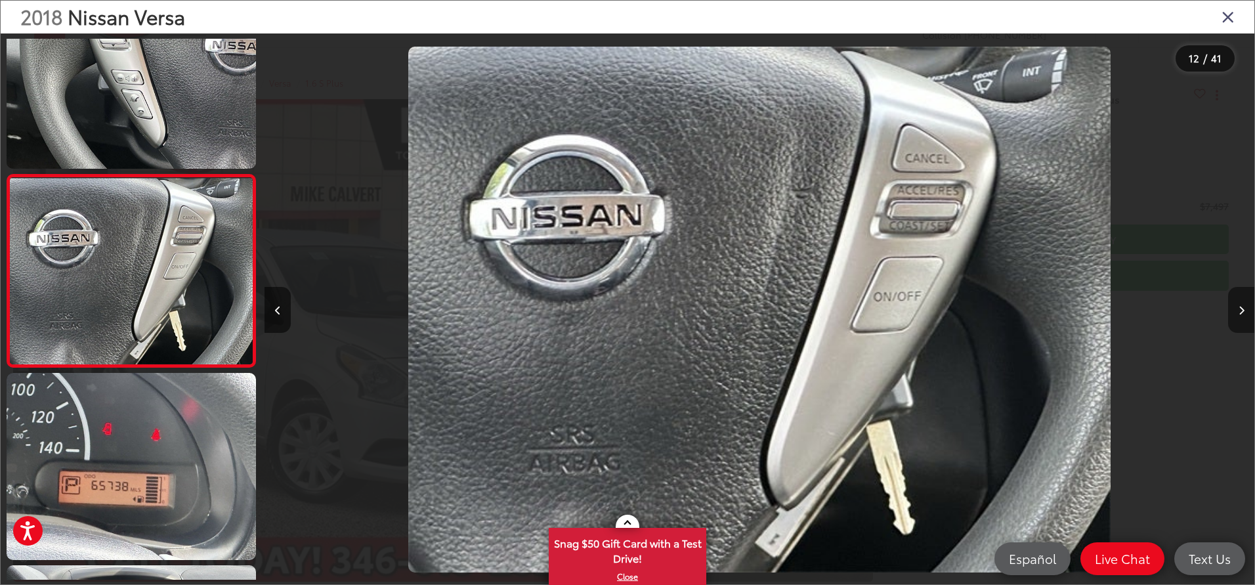
click at [1240, 304] on button "Next image" at bounding box center [1241, 310] width 26 height 46
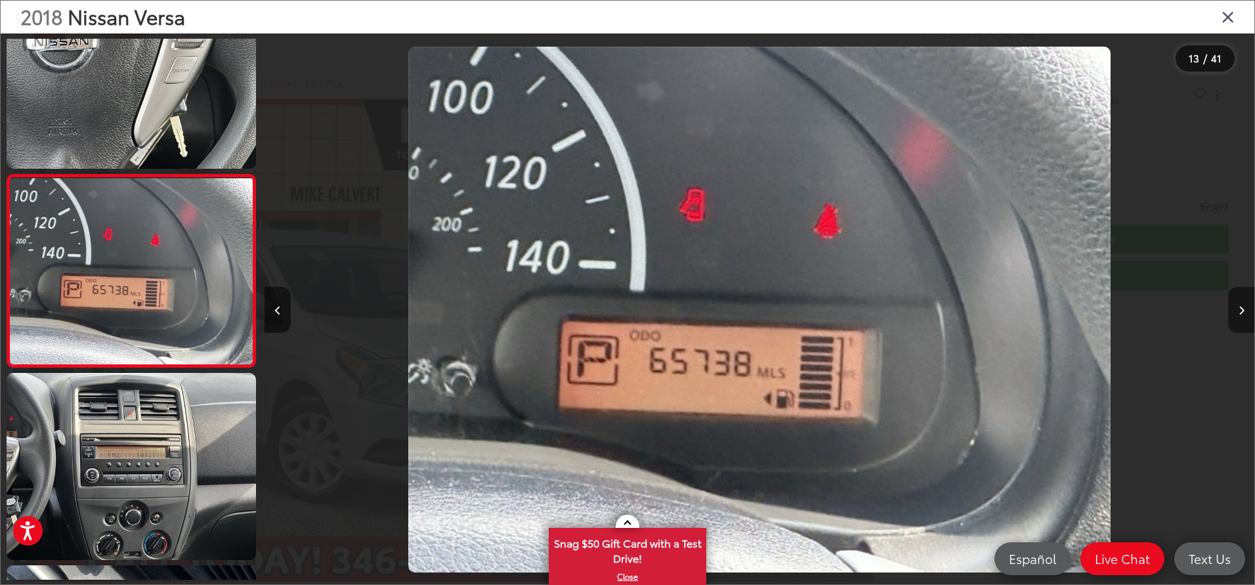
click at [1240, 304] on button "Next image" at bounding box center [1241, 310] width 26 height 46
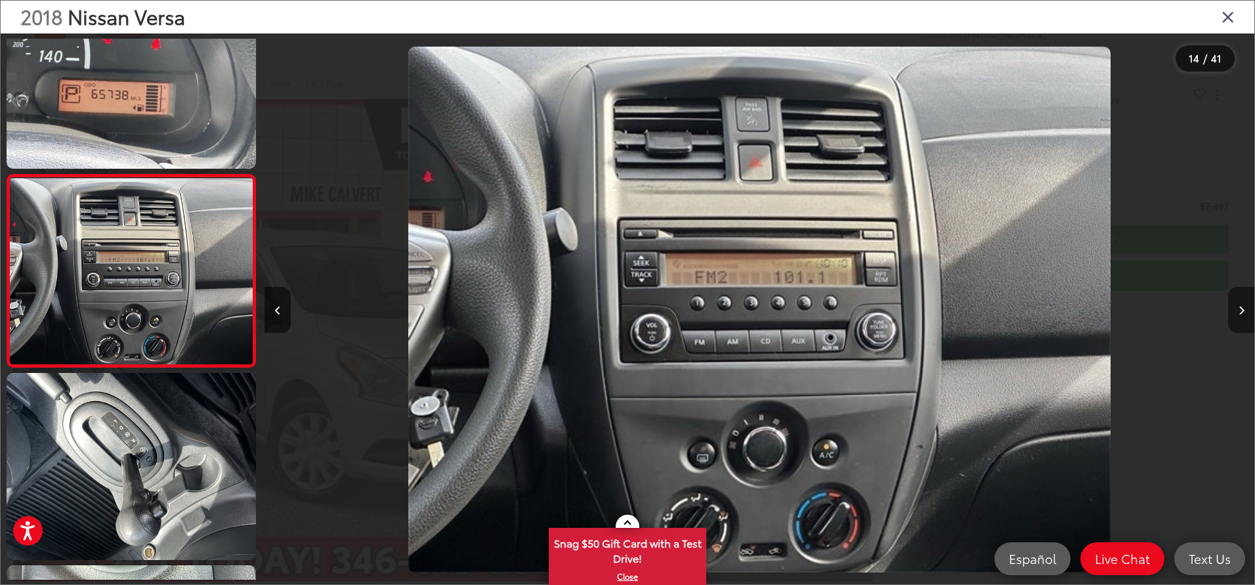
click at [1240, 304] on button "Next image" at bounding box center [1241, 310] width 26 height 46
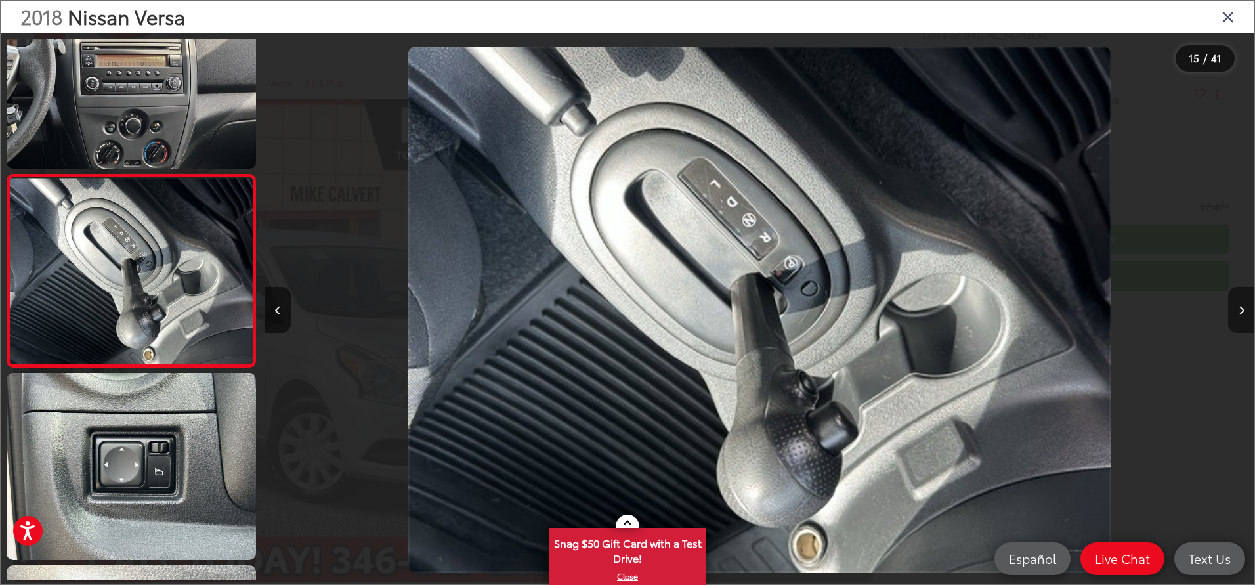
click at [1237, 303] on button "Next image" at bounding box center [1241, 310] width 26 height 46
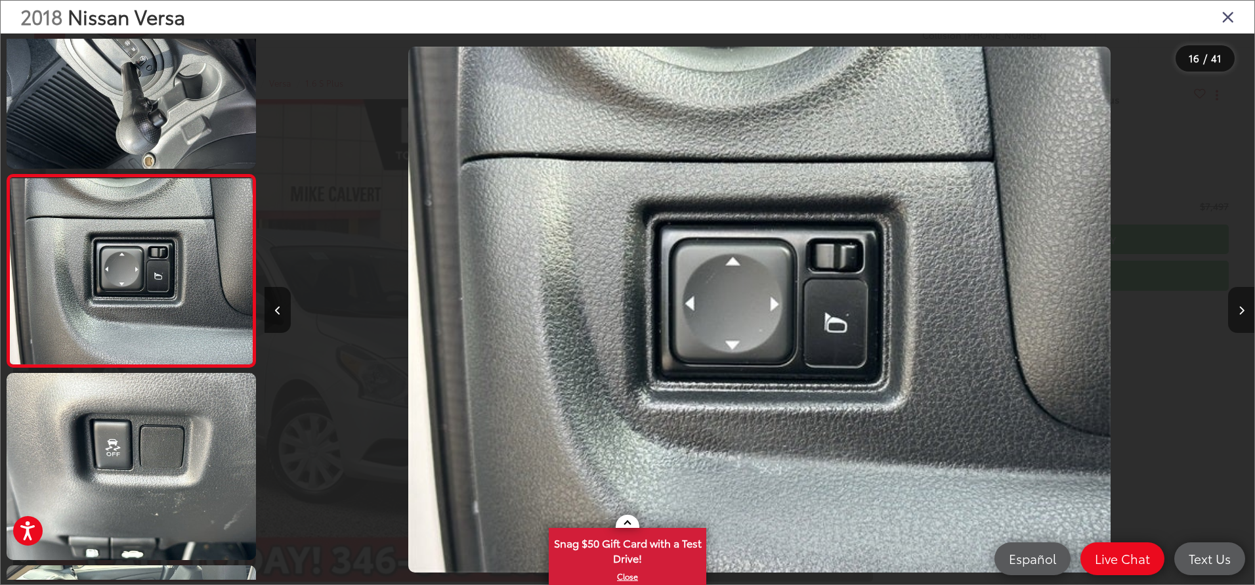
click at [1237, 303] on button "Next image" at bounding box center [1241, 310] width 26 height 46
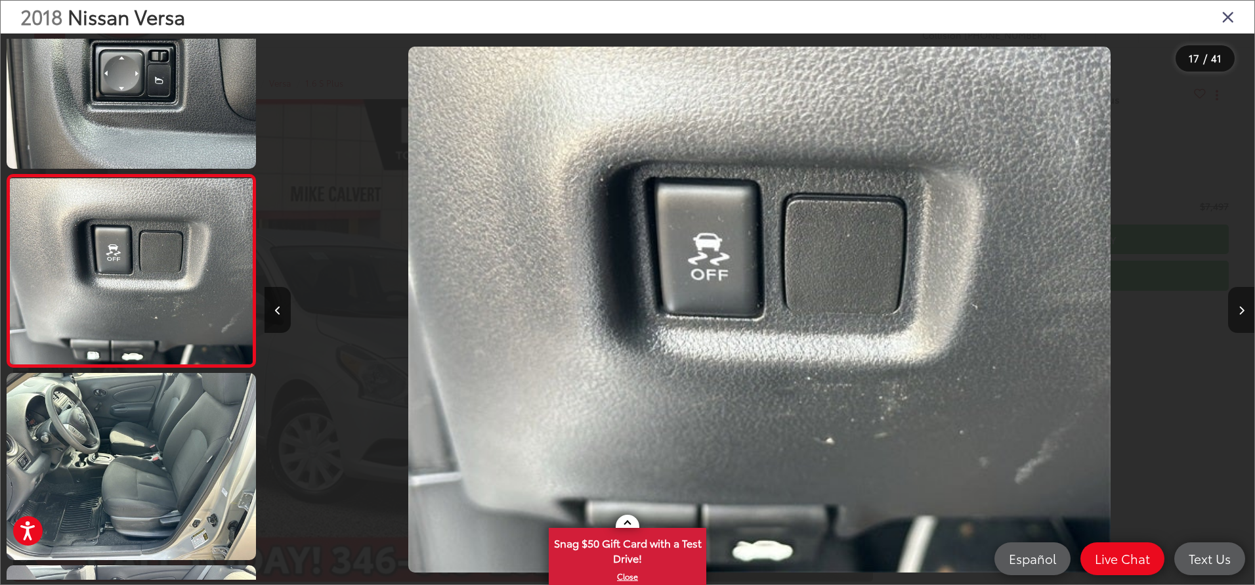
click at [1237, 303] on button "Next image" at bounding box center [1241, 310] width 26 height 46
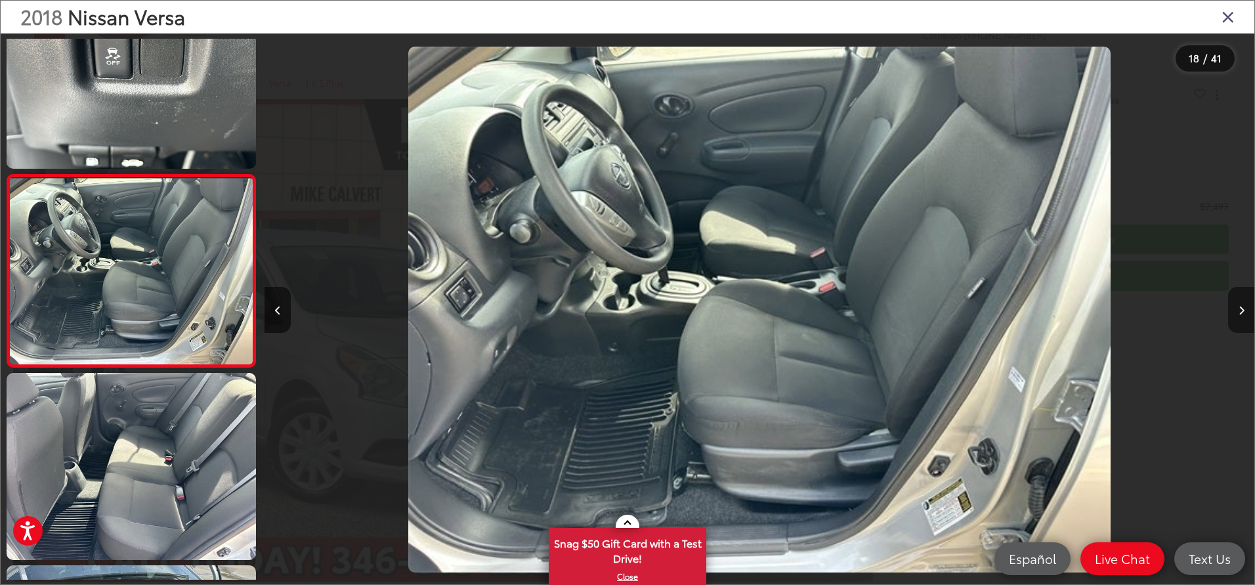
click at [1237, 303] on button "Next image" at bounding box center [1241, 310] width 26 height 46
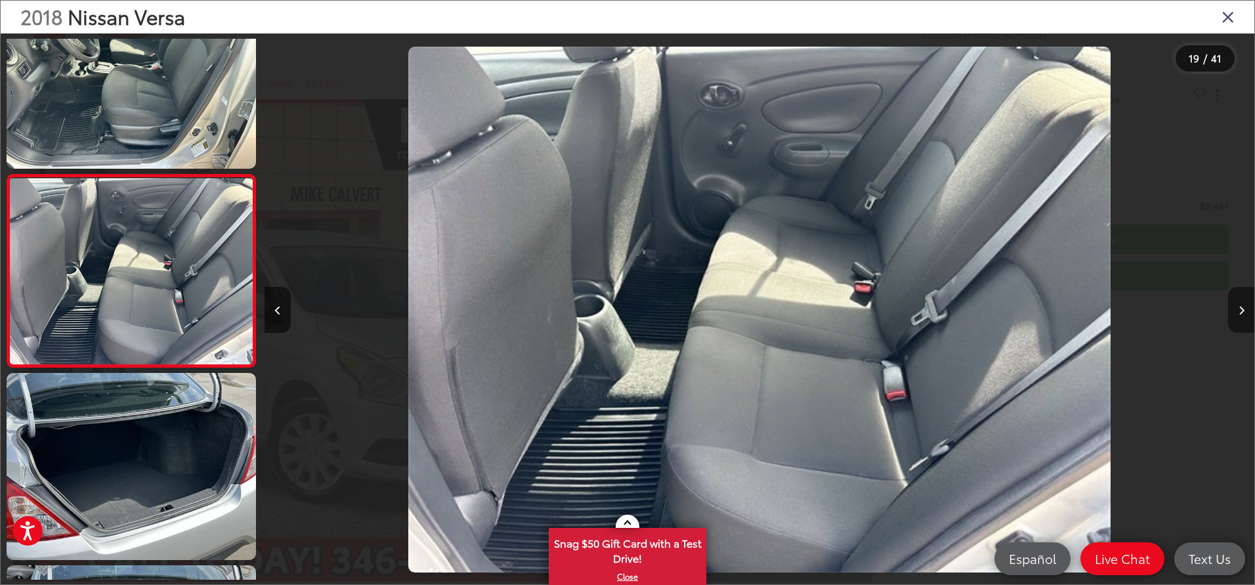
click at [1237, 303] on button "Next image" at bounding box center [1241, 310] width 26 height 46
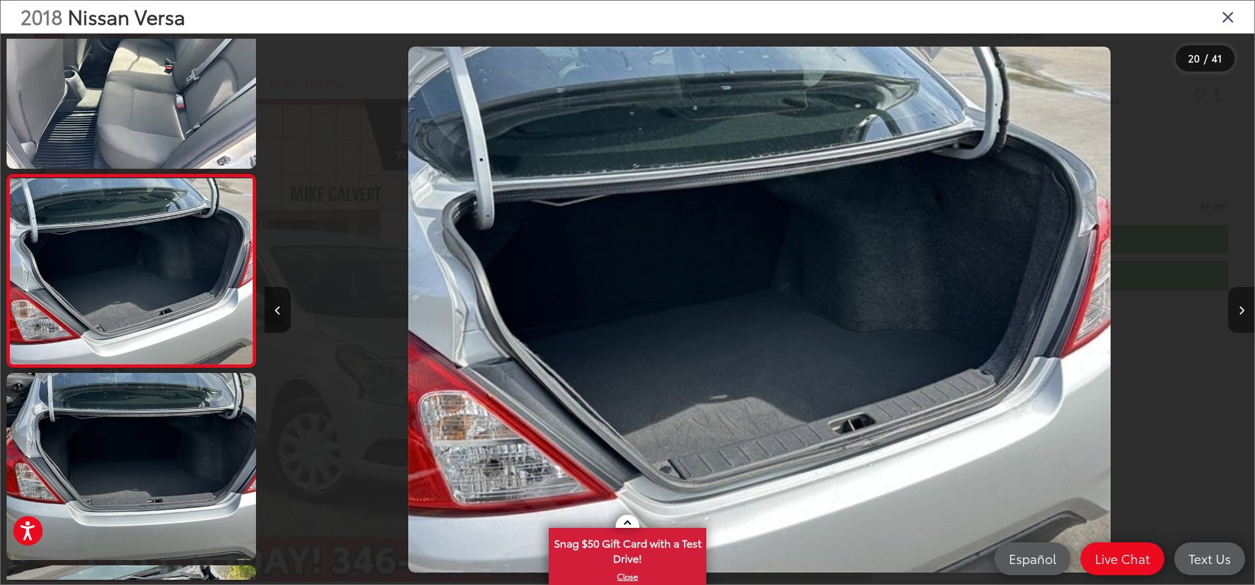
click at [1240, 312] on icon "Next image" at bounding box center [1242, 310] width 6 height 9
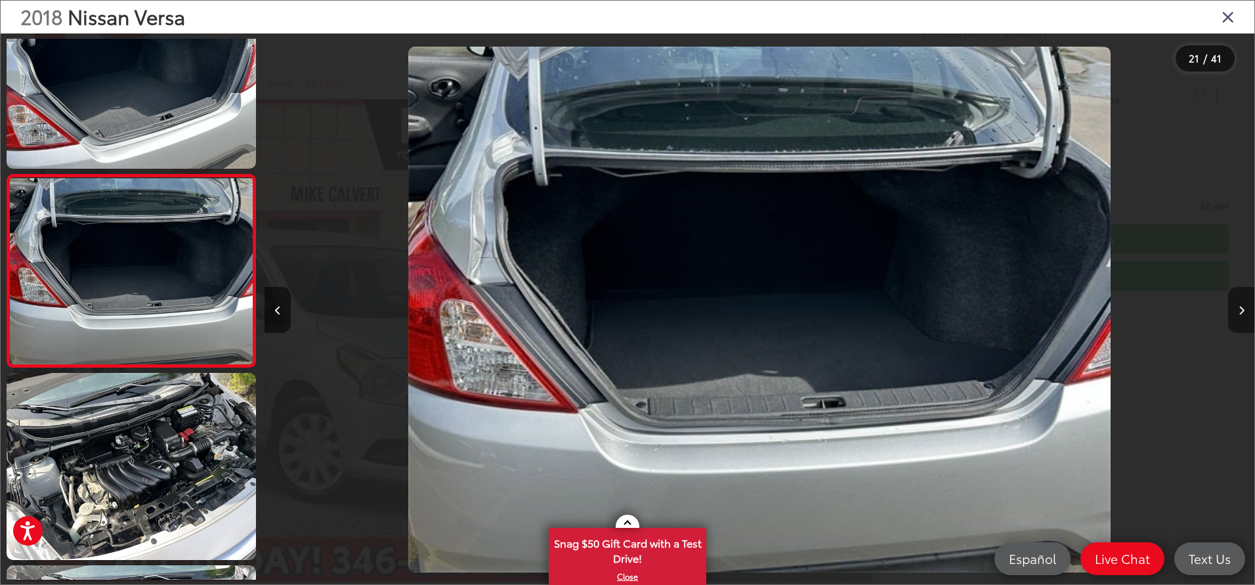
click at [1240, 312] on icon "Next image" at bounding box center [1242, 310] width 6 height 9
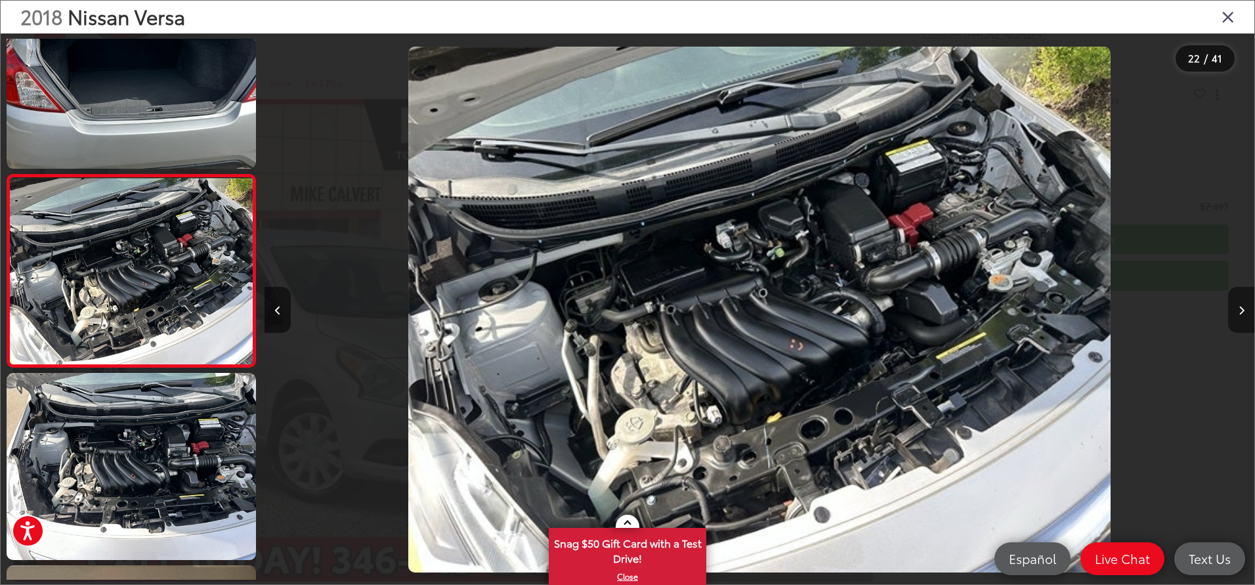
click at [1240, 312] on icon "Next image" at bounding box center [1242, 310] width 6 height 9
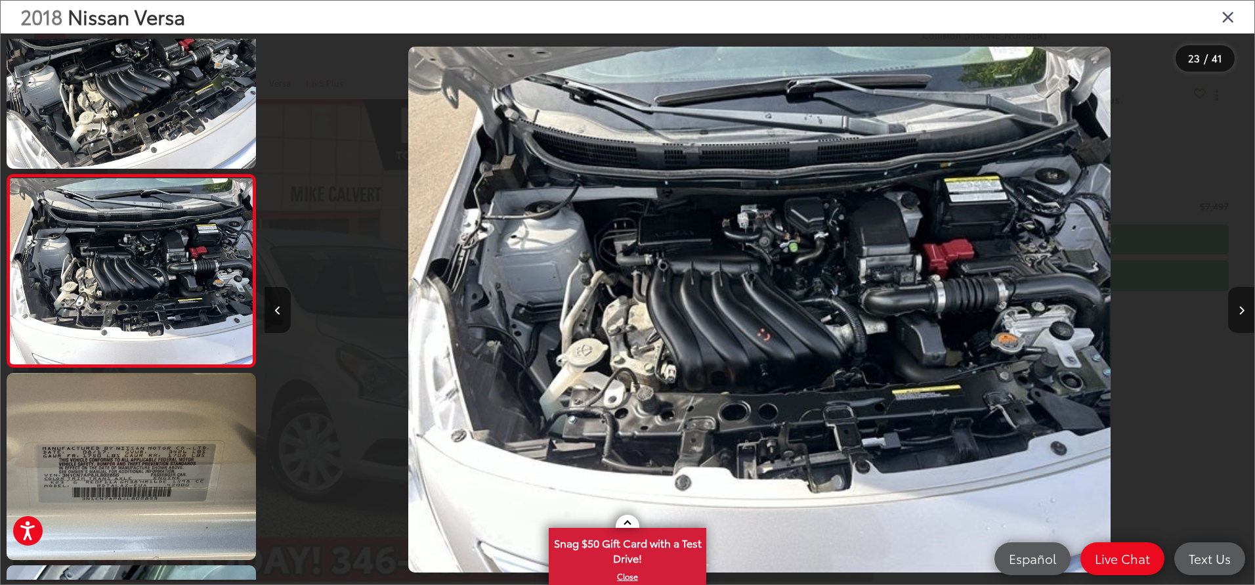
click at [1240, 312] on icon "Next image" at bounding box center [1242, 310] width 6 height 9
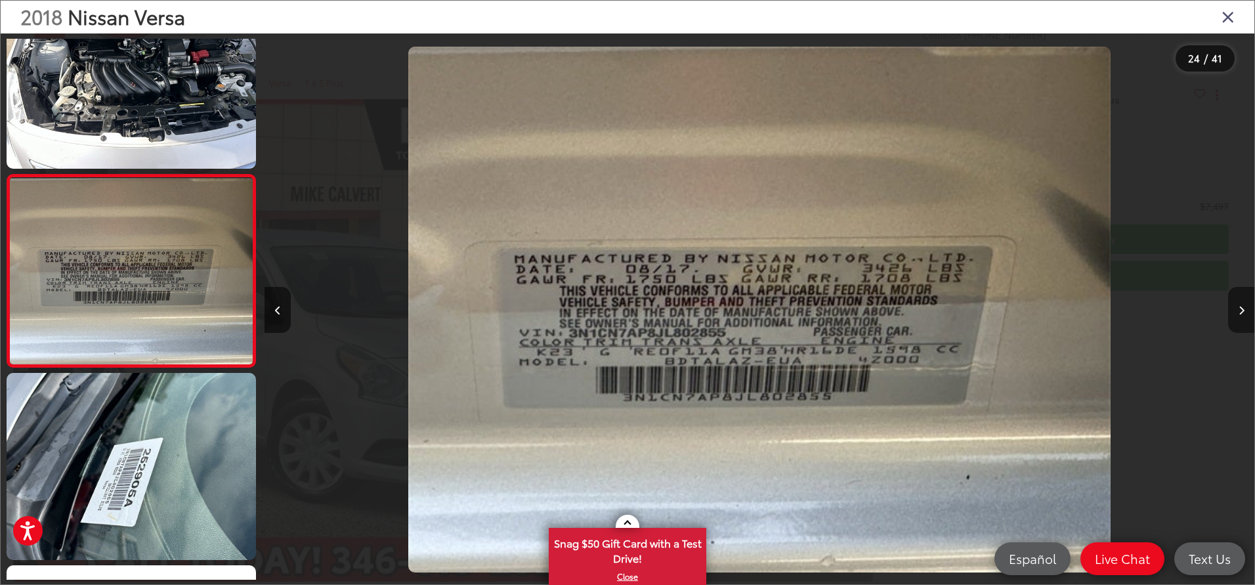
click at [1240, 312] on icon "Next image" at bounding box center [1242, 310] width 6 height 9
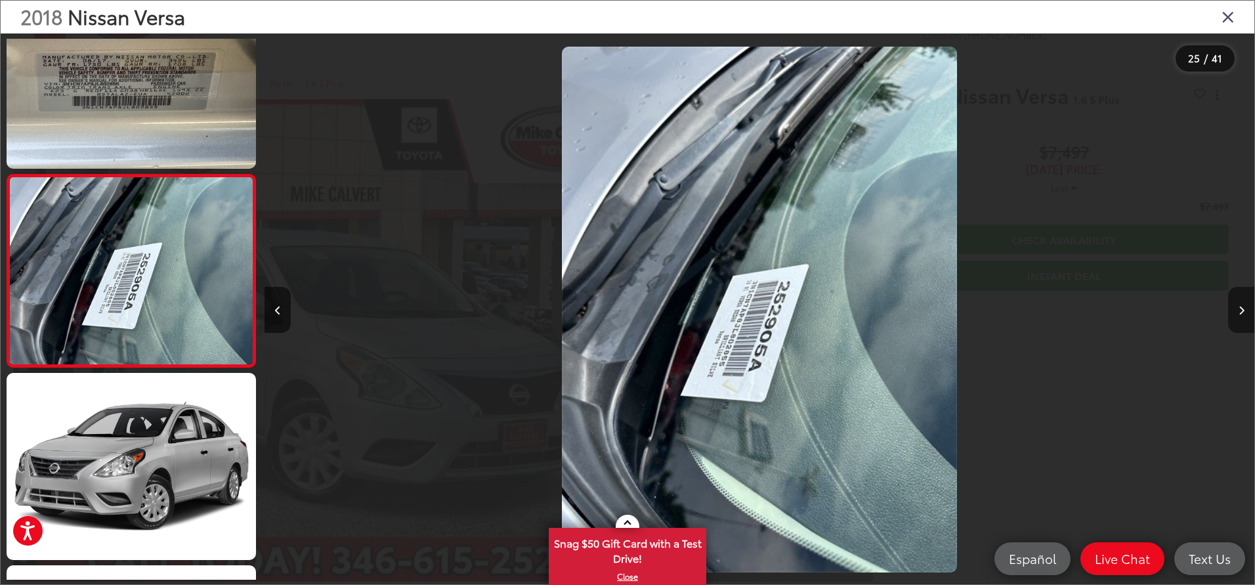
click at [1239, 312] on icon "Next image" at bounding box center [1242, 310] width 6 height 9
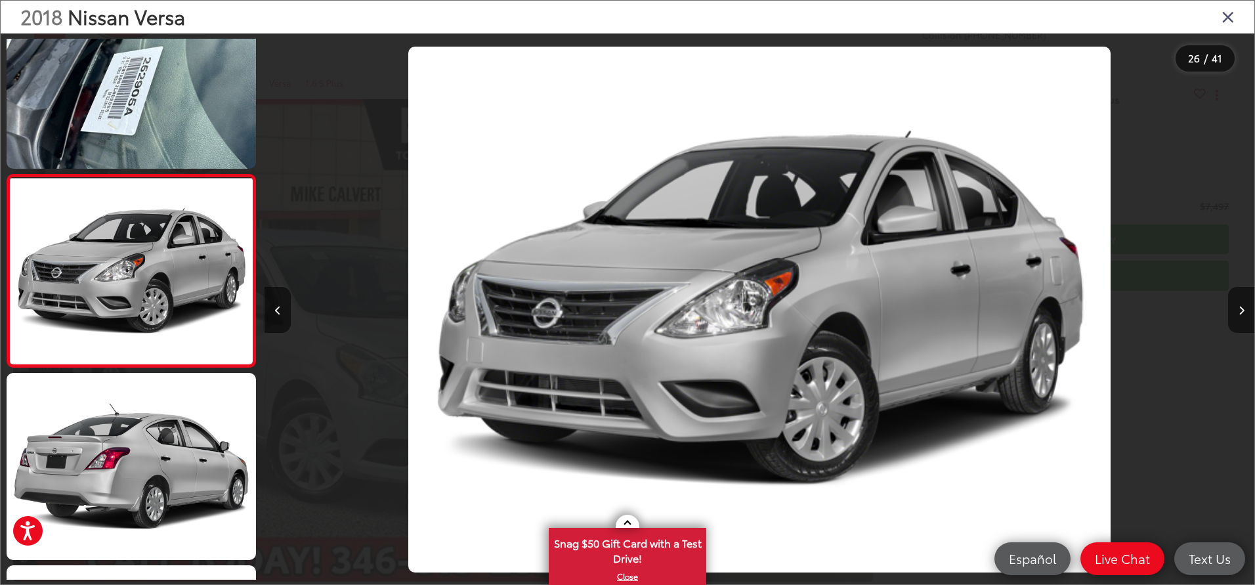
click at [1238, 16] on div "2018 Nissan Versa" at bounding box center [628, 17] width 1254 height 33
click at [1235, 16] on div "2018 Nissan Versa" at bounding box center [628, 17] width 1254 height 33
click at [1232, 20] on icon "Close gallery" at bounding box center [1227, 16] width 13 height 17
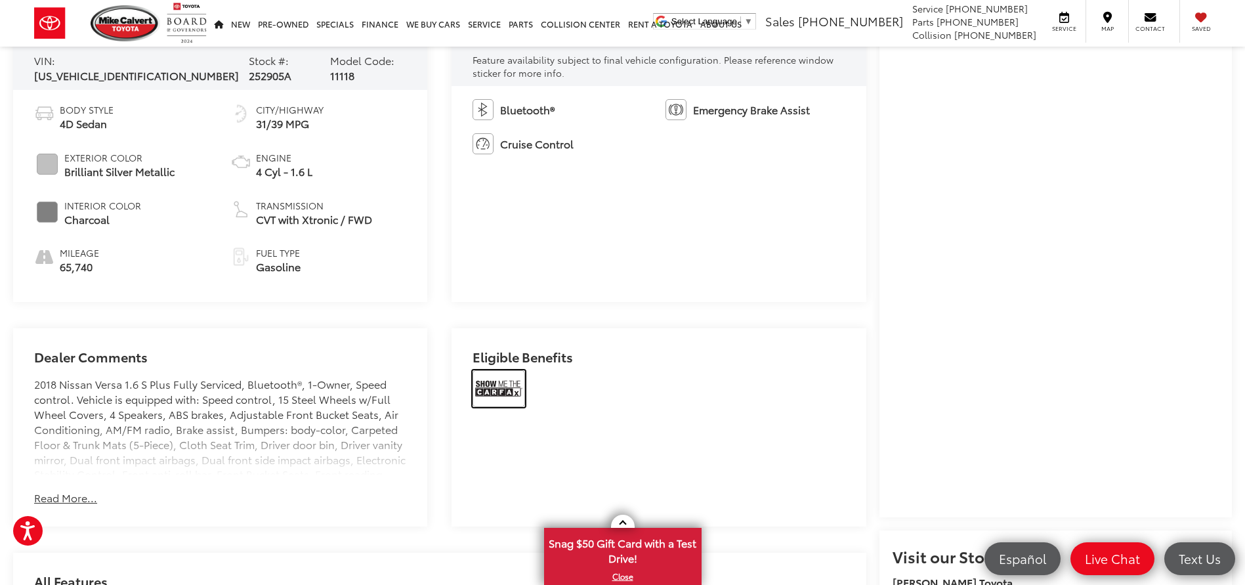
drag, startPoint x: 486, startPoint y: 383, endPoint x: 489, endPoint y: 399, distance: 16.6
click at [486, 383] on img at bounding box center [499, 388] width 53 height 37
